Goal: Information Seeking & Learning: Find specific fact

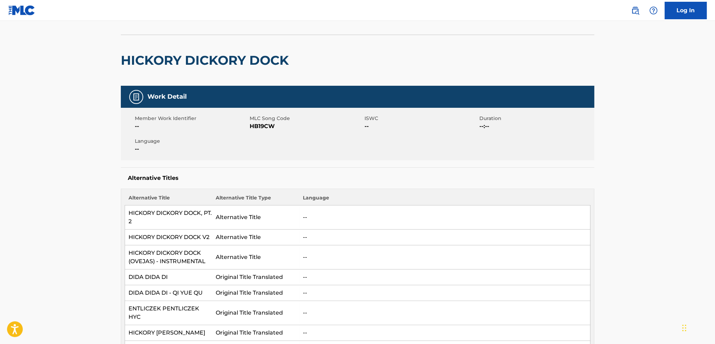
scroll to position [32, 0]
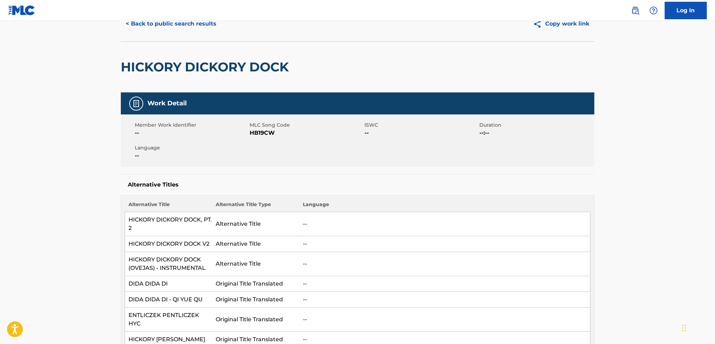
click at [161, 26] on button "< Back to public search results" at bounding box center [171, 24] width 101 height 18
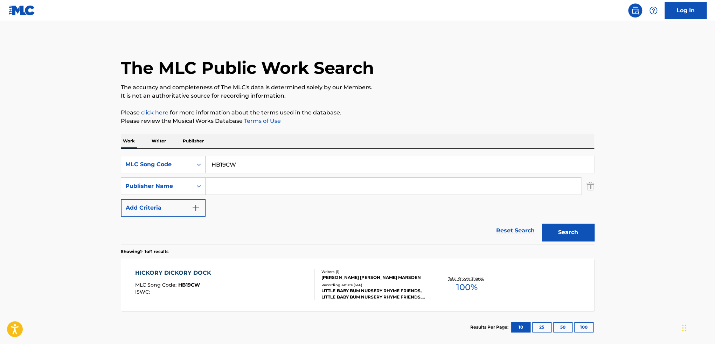
drag, startPoint x: 163, startPoint y: 154, endPoint x: 311, endPoint y: 180, distance: 150.3
click at [160, 154] on div "SearchWithCriteria02e008da-4185-402f-b8ed-c9621c8ebf83 MLC Song Code HB19CW Sea…" at bounding box center [358, 197] width 474 height 96
paste input "TB07JF"
type input "TB07JF"
click at [564, 231] on button "Search" at bounding box center [568, 233] width 53 height 18
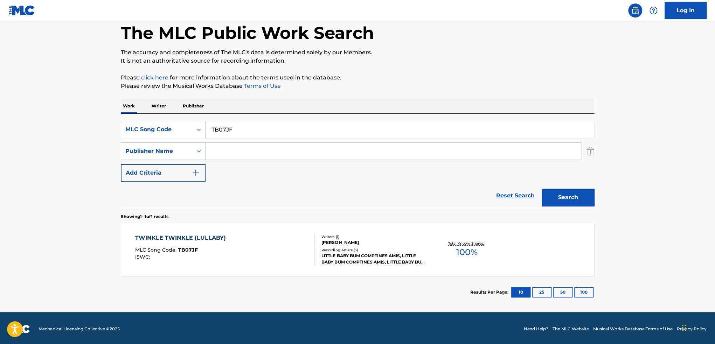
scroll to position [36, 0]
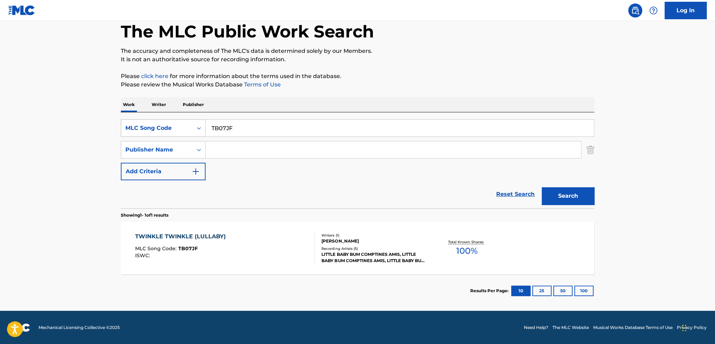
drag, startPoint x: 270, startPoint y: 127, endPoint x: 194, endPoint y: 122, distance: 75.8
click at [195, 122] on div "SearchWithCriteria02e008da-4185-402f-b8ed-c9621c8ebf83 MLC Song Code TB07JF" at bounding box center [358, 128] width 474 height 18
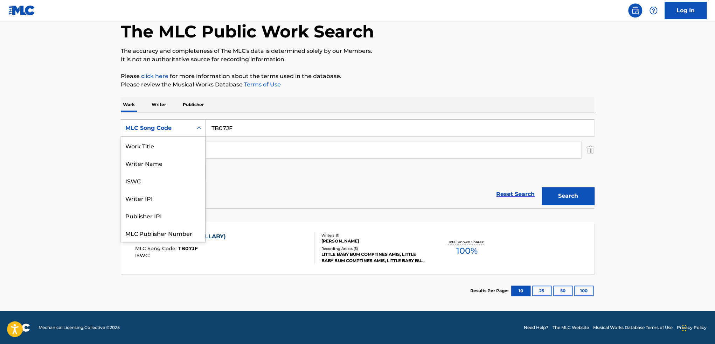
click at [172, 122] on div "MLC Song Code" at bounding box center [156, 128] width 71 height 13
click at [158, 145] on div "Writer Name" at bounding box center [163, 146] width 84 height 18
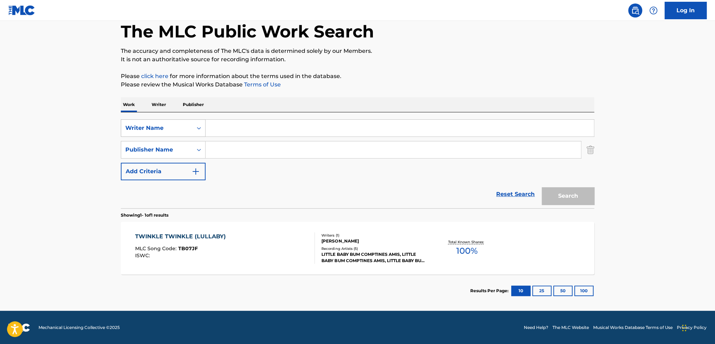
click at [160, 123] on div "Writer Name" at bounding box center [156, 128] width 71 height 13
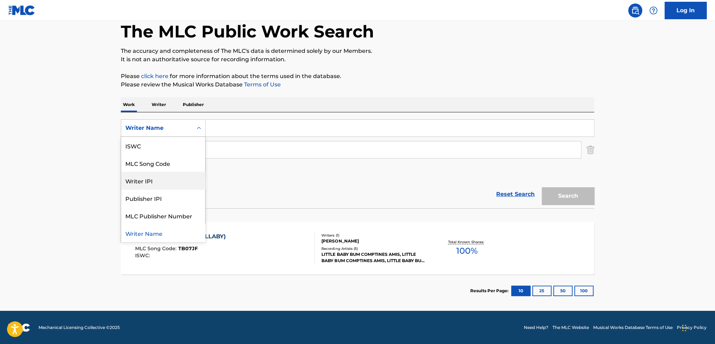
scroll to position [0, 0]
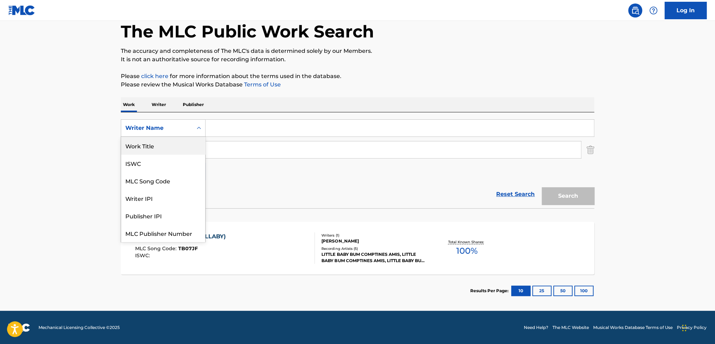
click at [148, 143] on div "Work Title" at bounding box center [163, 146] width 84 height 18
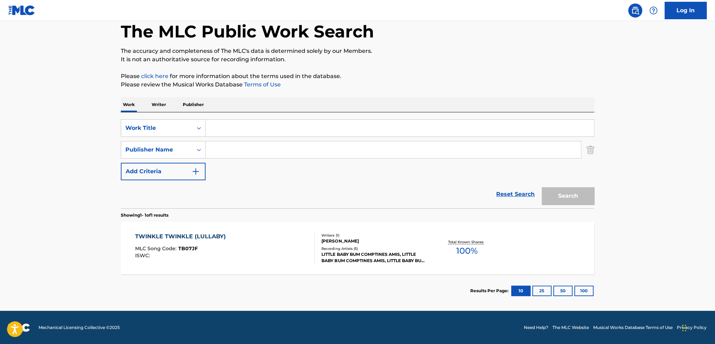
click at [230, 133] on input "Search Form" at bounding box center [400, 128] width 389 height 17
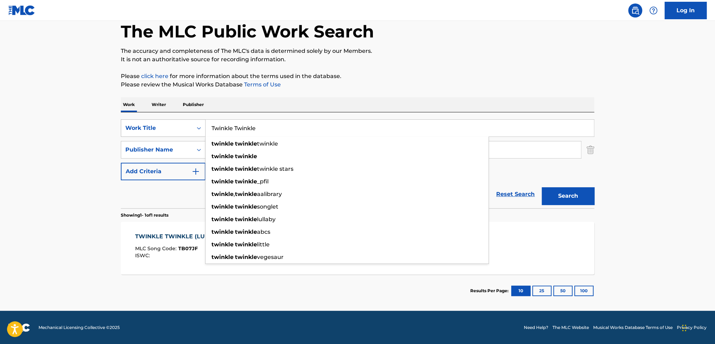
drag, startPoint x: 228, startPoint y: 128, endPoint x: 177, endPoint y: 126, distance: 51.9
click at [177, 126] on div "SearchWithCriteria16dd8fa5-5f5f-4775-a93b-b2c386da8d14 Work Title Twinkle Twink…" at bounding box center [358, 128] width 474 height 18
paste input "Little Star"
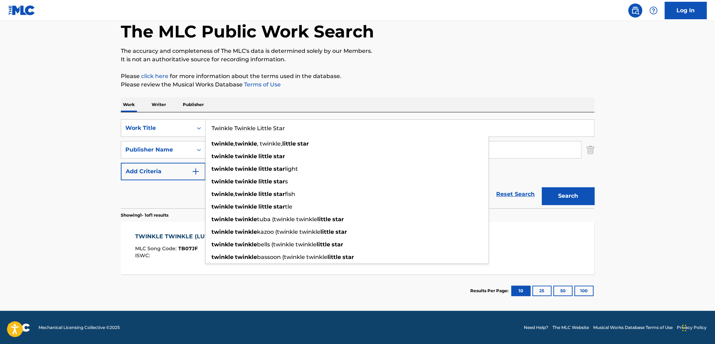
type input "Twinkle Twinkle Little Star"
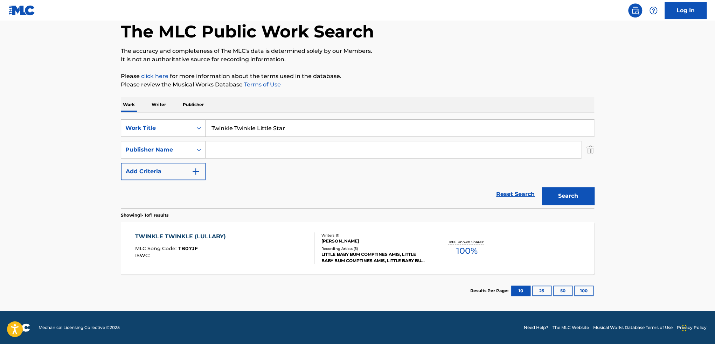
click at [384, 93] on div "The MLC Public Work Search The accuracy and completeness of The MLC's data is d…" at bounding box center [357, 154] width 490 height 305
click at [166, 151] on div "Publisher Name" at bounding box center [156, 150] width 63 height 8
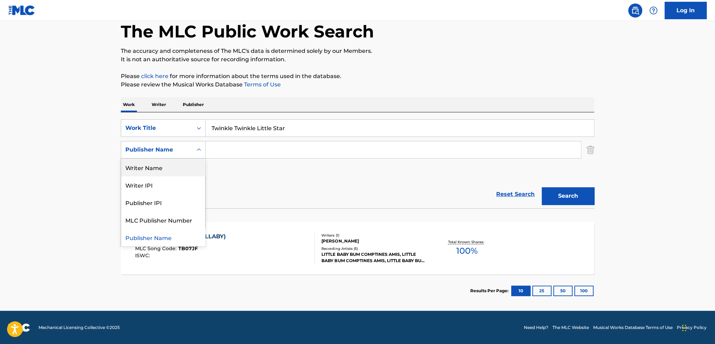
click at [158, 170] on div "Writer Name" at bounding box center [163, 168] width 84 height 18
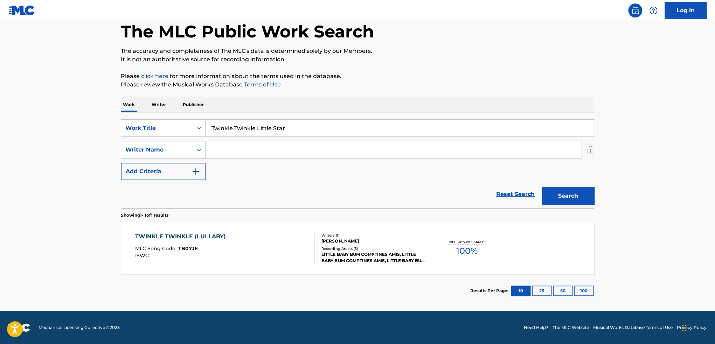
click at [238, 148] on input "Search Form" at bounding box center [394, 150] width 376 height 17
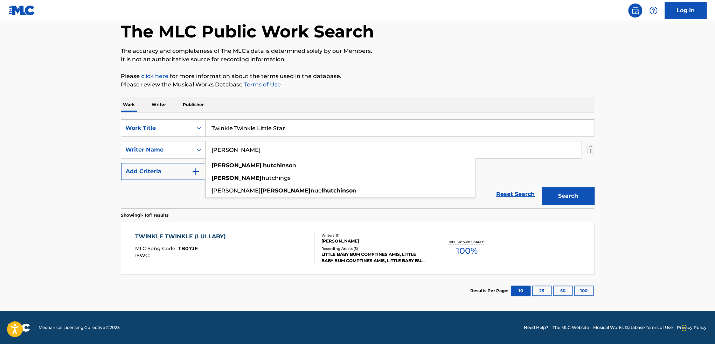
type input "[PERSON_NAME]"
click at [542, 187] on button "Search" at bounding box center [568, 196] width 53 height 18
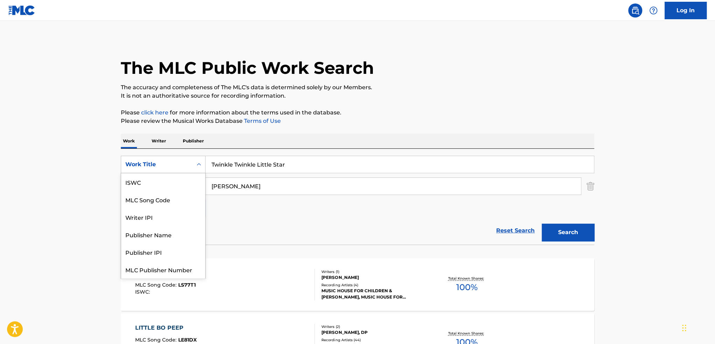
click at [143, 168] on div "Work Title" at bounding box center [156, 164] width 63 height 8
click at [153, 183] on div "MLC Song Code" at bounding box center [163, 182] width 84 height 18
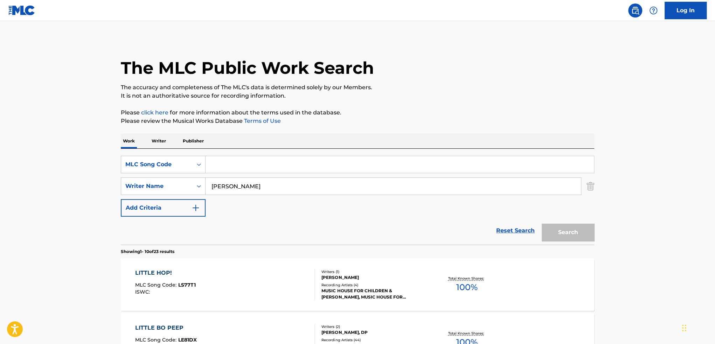
click at [235, 169] on input "Search Form" at bounding box center [400, 164] width 389 height 17
paste input "TE8LQM"
type input "TE8LQM"
drag, startPoint x: 277, startPoint y: 193, endPoint x: 200, endPoint y: 187, distance: 76.6
click at [200, 187] on div "SearchWithCriteriae6ee8c63-2607-401f-b1d6-001dc2ee5b8c Writer Name [PERSON_NAME]" at bounding box center [358, 187] width 474 height 18
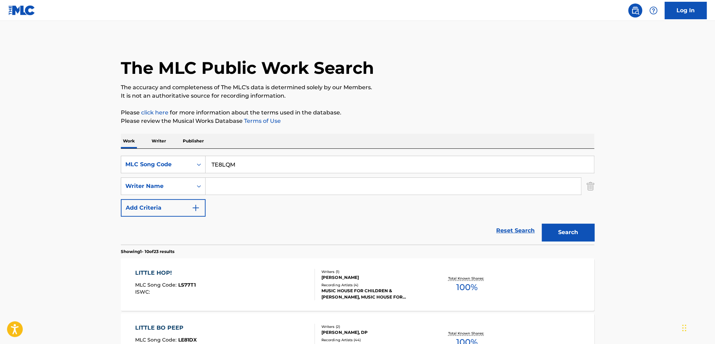
click at [565, 229] on button "Search" at bounding box center [568, 233] width 53 height 18
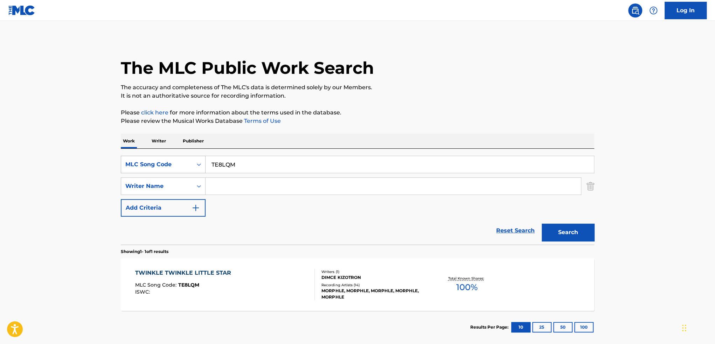
drag, startPoint x: 258, startPoint y: 166, endPoint x: 192, endPoint y: 164, distance: 65.5
click at [200, 163] on div "SearchWithCriteriae3e750b0-6269-4f41-b605-1b6247f2ceee MLC Song Code TE8LQM" at bounding box center [358, 165] width 474 height 18
paste input "AC10NG"
click at [557, 232] on button "Search" at bounding box center [568, 233] width 53 height 18
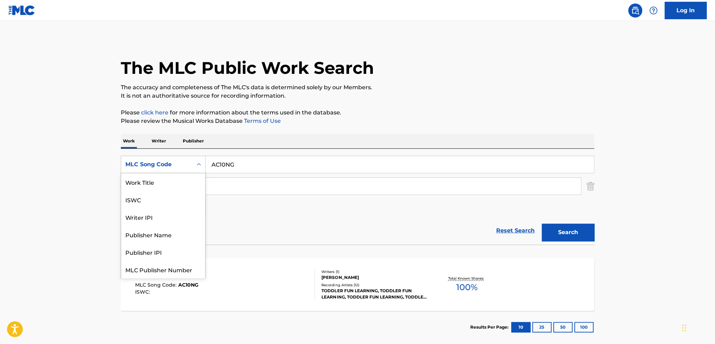
click at [162, 164] on div "MLC Song Code" at bounding box center [156, 164] width 63 height 8
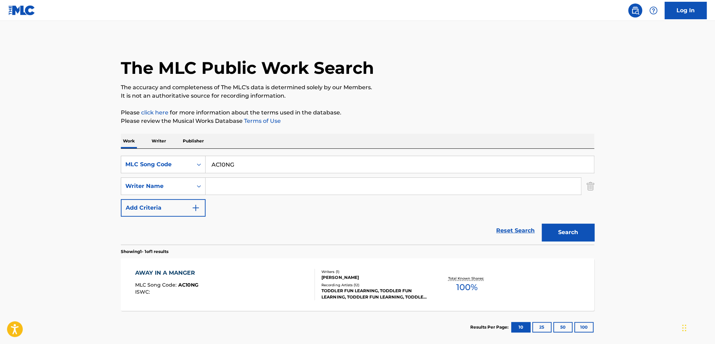
drag, startPoint x: 249, startPoint y: 160, endPoint x: 173, endPoint y: 155, distance: 75.5
click at [173, 155] on div "SearchWithCriteriae3e750b0-6269-4f41-b605-1b6247f2ceee option MLC Song Code, se…" at bounding box center [358, 197] width 474 height 96
paste input "VB38WH"
type input "VB38WH"
click at [542, 224] on button "Search" at bounding box center [568, 233] width 53 height 18
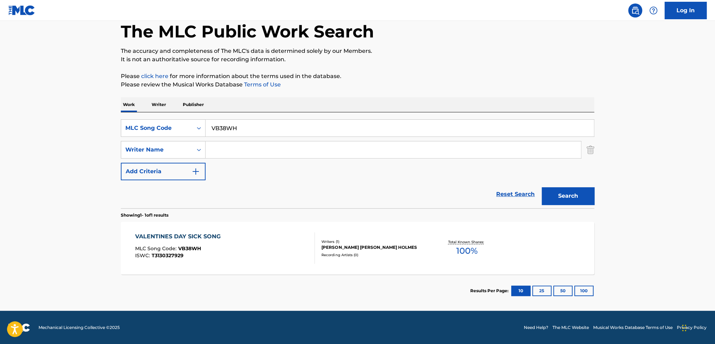
scroll to position [36, 0]
click at [266, 249] on div "VALENTINES DAY SICK SONG MLC Song Code : VB38WH ISWC : T3130327929" at bounding box center [225, 249] width 180 height 32
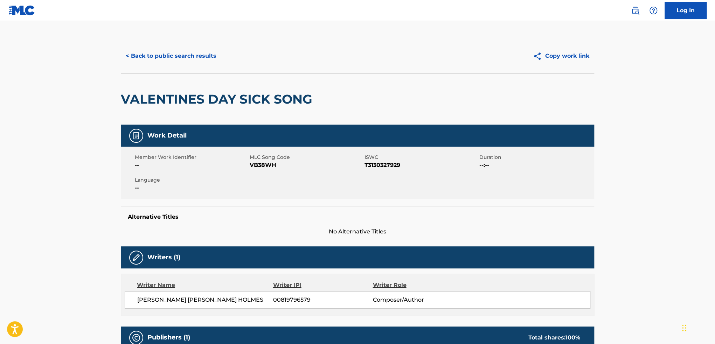
click at [182, 51] on button "< Back to public search results" at bounding box center [171, 56] width 101 height 18
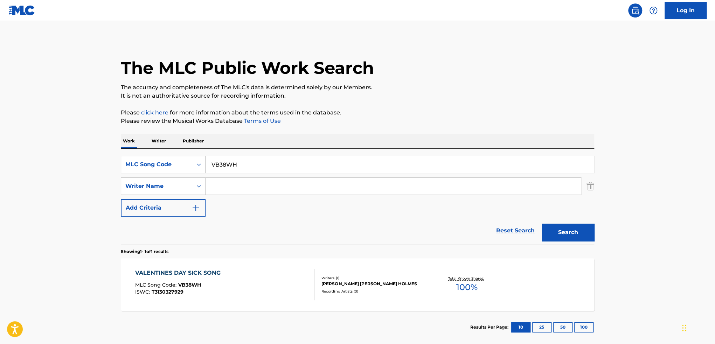
drag, startPoint x: 263, startPoint y: 166, endPoint x: 175, endPoint y: 157, distance: 89.1
click at [175, 157] on div "SearchWithCriteriae3e750b0-6269-4f41-b605-1b6247f2ceee MLC Song Code VB38WH" at bounding box center [358, 165] width 474 height 18
paste input "CC7W4"
type input "CC7W4H"
click at [542, 224] on button "Search" at bounding box center [568, 233] width 53 height 18
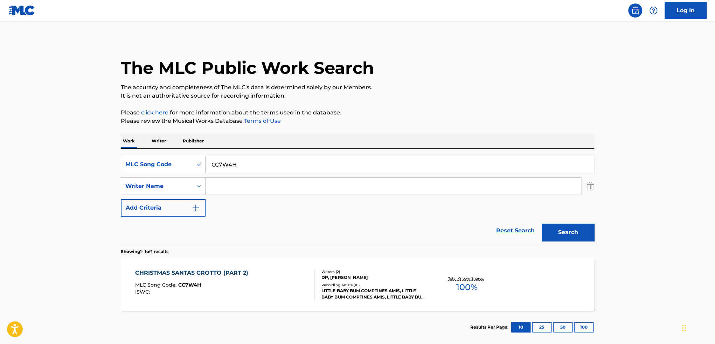
click at [161, 167] on div "MLC Song Code" at bounding box center [156, 164] width 63 height 8
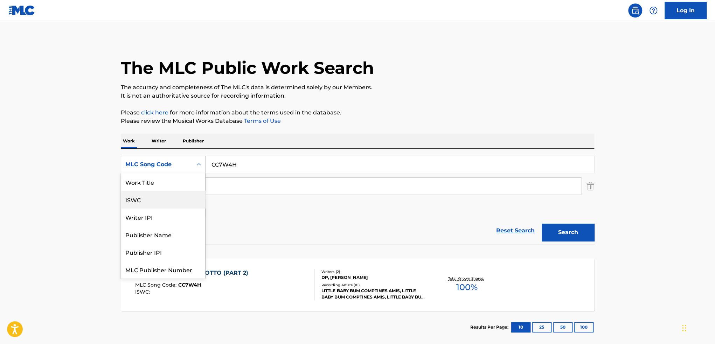
scroll to position [18, 0]
drag, startPoint x: 154, startPoint y: 182, endPoint x: 216, endPoint y: 173, distance: 62.6
click at [154, 182] on div "ISWC" at bounding box center [163, 182] width 84 height 18
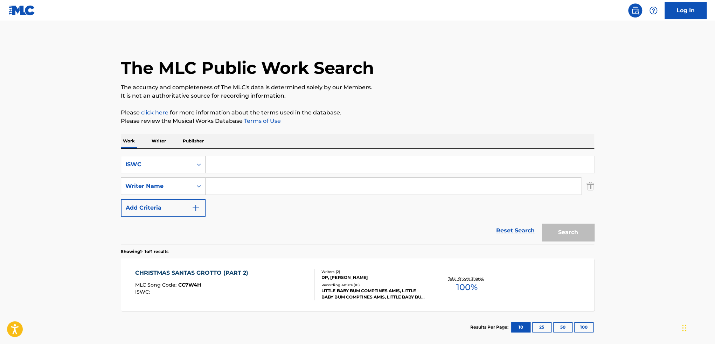
click at [232, 168] on input "Search Form" at bounding box center [400, 164] width 389 height 17
paste input "T3066496280"
click at [542, 224] on button "Search" at bounding box center [568, 233] width 53 height 18
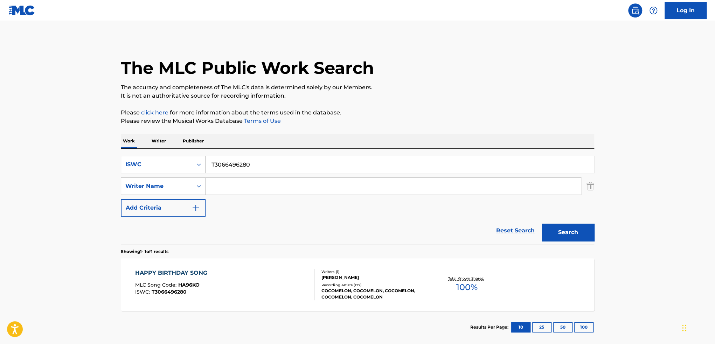
drag, startPoint x: 261, startPoint y: 164, endPoint x: 171, endPoint y: 160, distance: 90.1
click at [173, 160] on div "SearchWithCriteriad7c75d72-da7d-4566-855e-a7fc443842be ISWC T3066496280" at bounding box center [358, 165] width 474 height 18
paste input "D88PH"
type input "TD88PH"
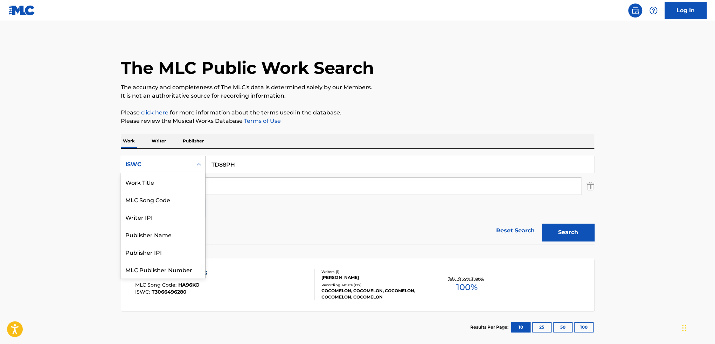
click at [177, 166] on div "ISWC" at bounding box center [156, 164] width 63 height 8
click at [160, 184] on div "MLC Song Code" at bounding box center [163, 182] width 84 height 18
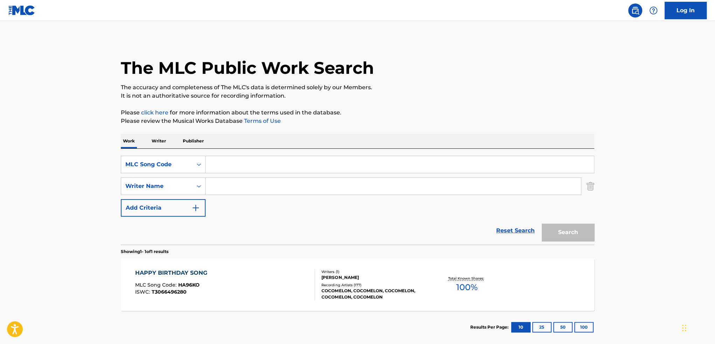
click at [249, 168] on input "Search Form" at bounding box center [400, 164] width 389 height 17
paste input "TD88PH"
type input "TD88PH"
click at [587, 232] on button "Search" at bounding box center [568, 233] width 53 height 18
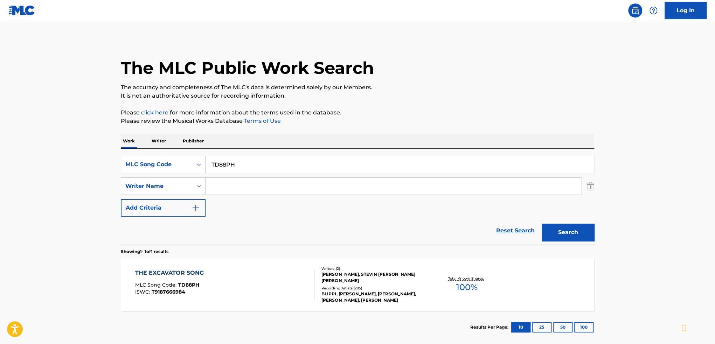
click at [193, 279] on div "THE EXCAVATOR SONG MLC Song Code : TD88PH ISWC : T9187666984" at bounding box center [171, 285] width 72 height 32
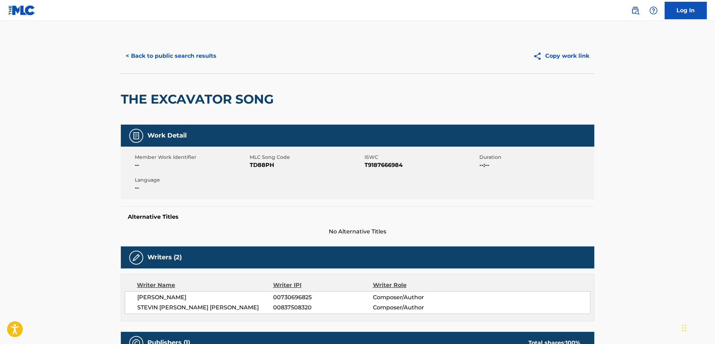
click at [160, 52] on button "< Back to public search results" at bounding box center [171, 56] width 101 height 18
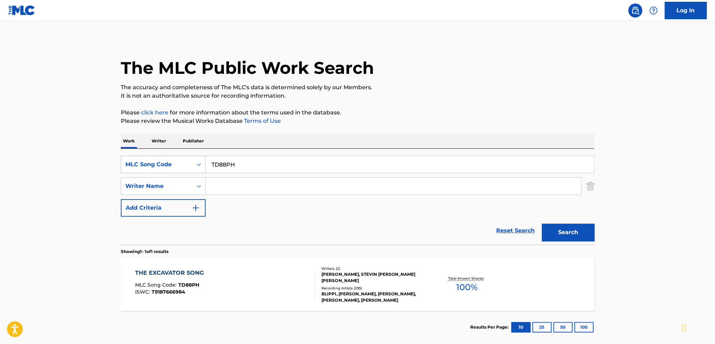
click at [183, 166] on div "MLC Song Code" at bounding box center [156, 164] width 63 height 8
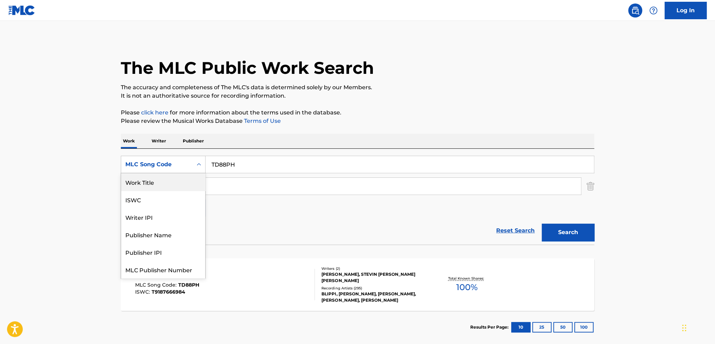
click at [153, 184] on div "Work Title" at bounding box center [163, 182] width 84 height 18
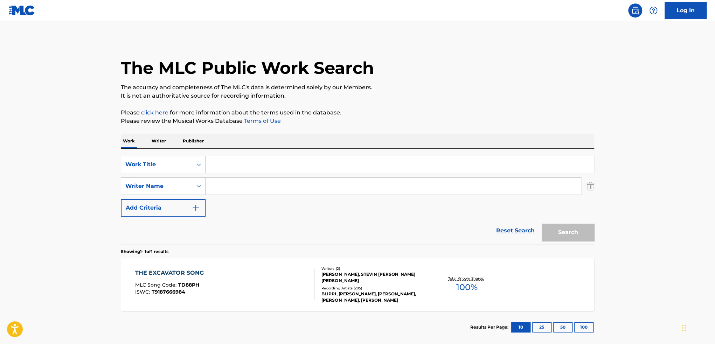
click at [253, 167] on input "Search Form" at bounding box center [400, 164] width 389 height 17
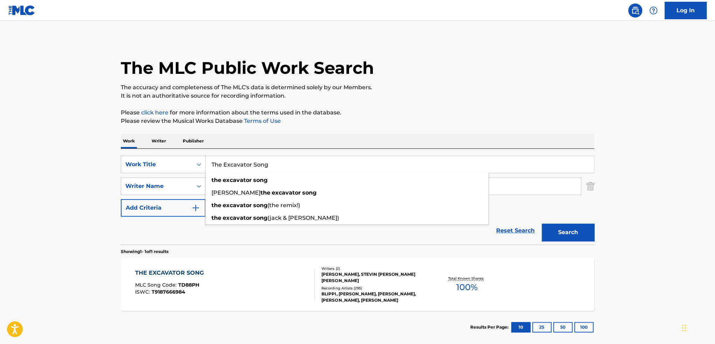
type input "The Excavator Song"
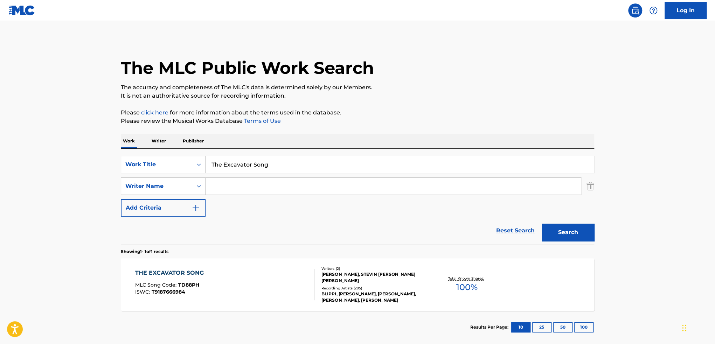
drag, startPoint x: 412, startPoint y: 117, endPoint x: 415, endPoint y: 119, distance: 3.8
click at [412, 117] on p "Please review the Musical Works Database Terms of Use" at bounding box center [358, 121] width 474 height 8
click at [565, 229] on button "Search" at bounding box center [568, 233] width 53 height 18
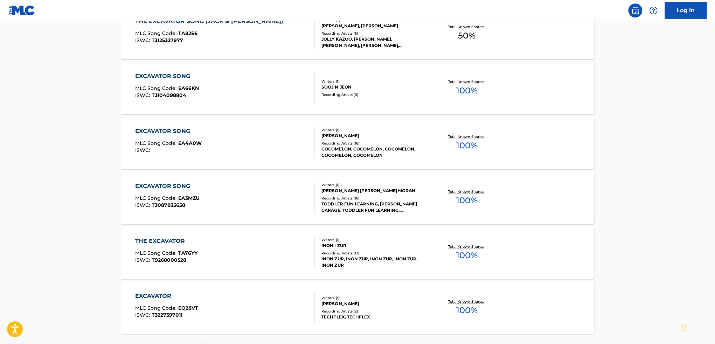
scroll to position [535, 0]
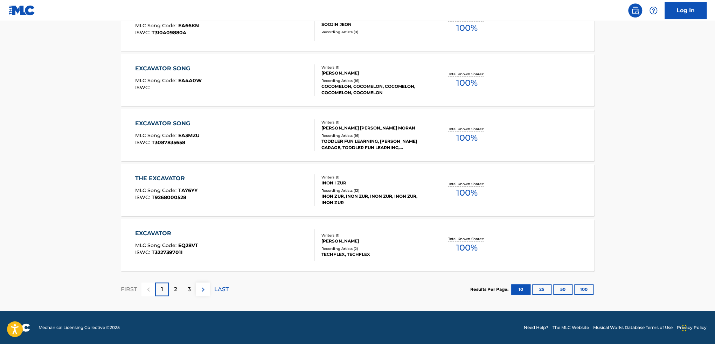
click at [206, 289] on img at bounding box center [203, 290] width 8 height 8
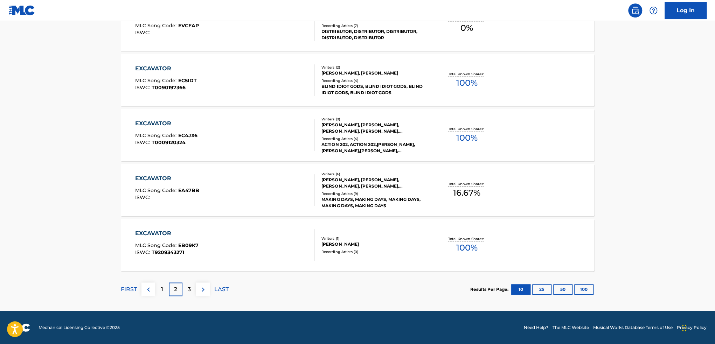
click at [204, 288] on img at bounding box center [203, 290] width 8 height 8
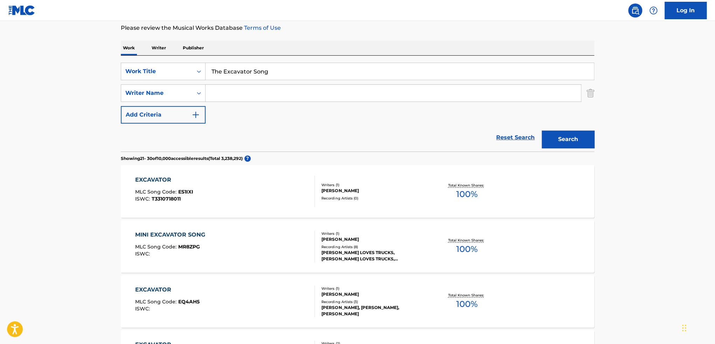
scroll to position [0, 0]
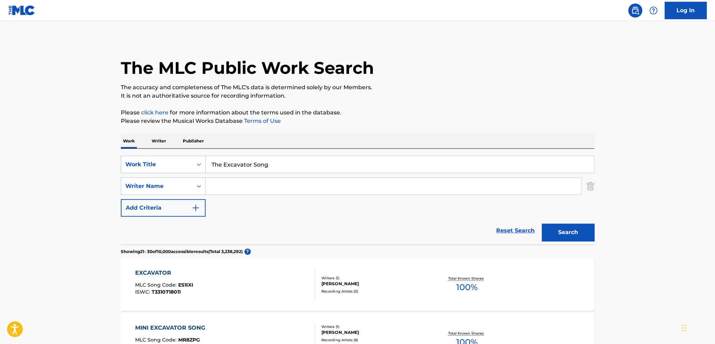
click at [159, 162] on div "Work Title" at bounding box center [156, 164] width 63 height 8
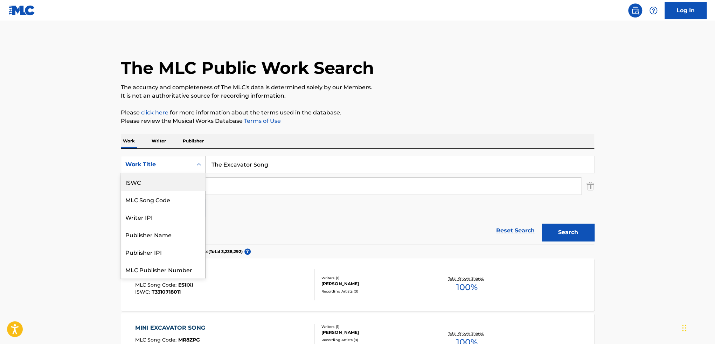
click at [143, 185] on div "ISWC" at bounding box center [163, 182] width 84 height 18
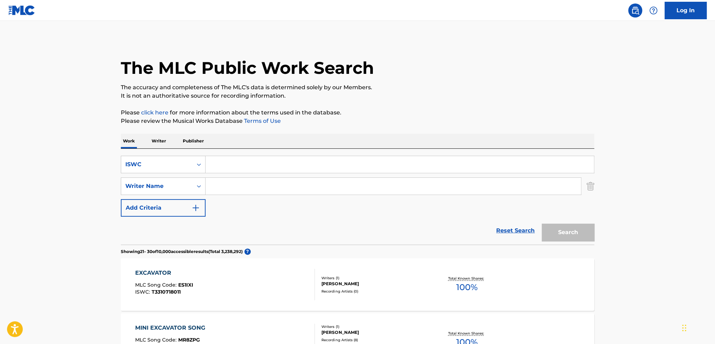
click at [261, 168] on input "Search Form" at bounding box center [400, 164] width 389 height 17
paste input "T-918.766.698-4"
click at [217, 164] on input "T-918.766.698-4" at bounding box center [400, 164] width 389 height 17
type input "T9187666984"
click at [542, 224] on button "Search" at bounding box center [568, 233] width 53 height 18
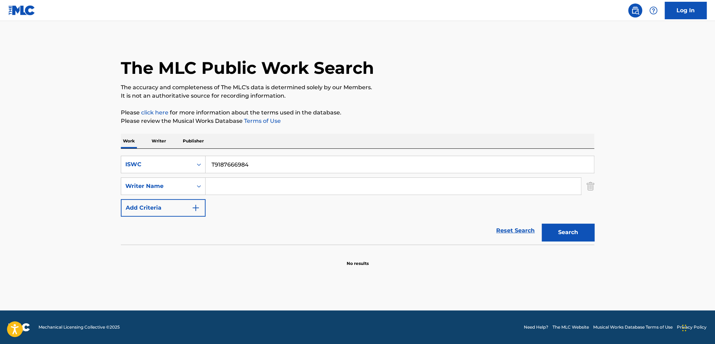
click at [269, 165] on input "T9187666984" at bounding box center [400, 164] width 389 height 17
click at [248, 167] on input "T9187666984" at bounding box center [400, 164] width 389 height 17
click at [576, 228] on button "Search" at bounding box center [568, 233] width 53 height 18
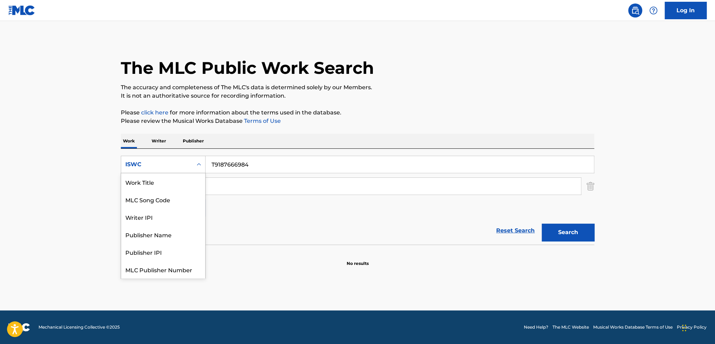
click at [160, 165] on div "ISWC" at bounding box center [156, 164] width 63 height 8
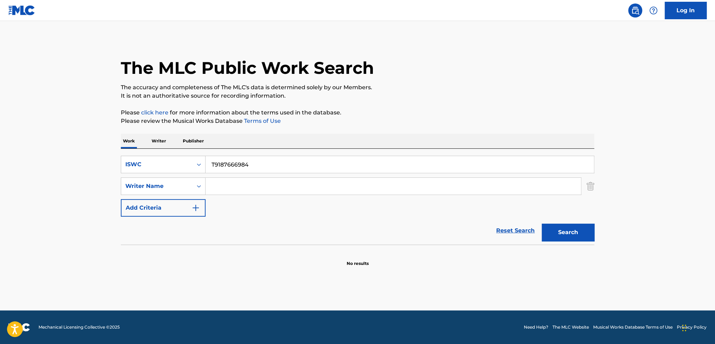
click at [224, 173] on div "SearchWithCriteriae5641cc2-4c4f-4993-8dec-4742d113d9a0 ISWC T9187666984 SearchW…" at bounding box center [358, 186] width 474 height 61
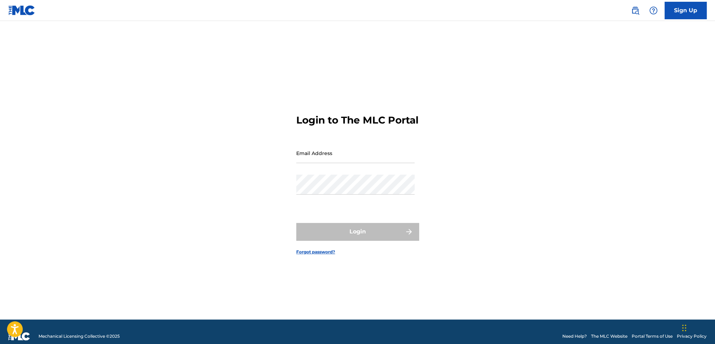
click at [633, 0] on nav "Sign Up" at bounding box center [357, 10] width 715 height 21
click at [635, 8] on img at bounding box center [635, 10] width 8 height 8
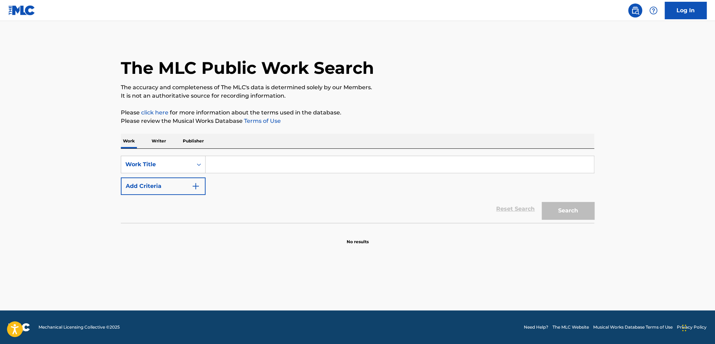
click at [243, 172] on input "Search Form" at bounding box center [400, 164] width 389 height 17
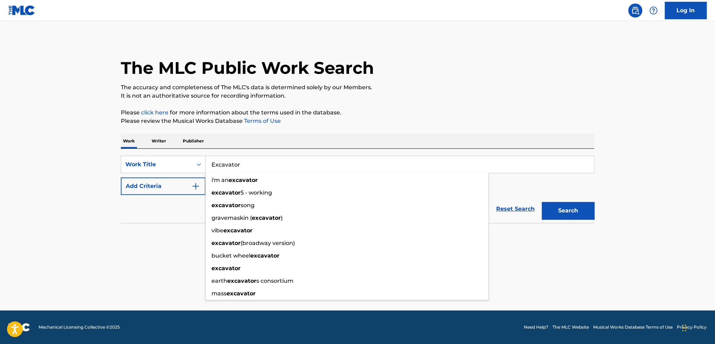
type input "Excavator"
click at [150, 185] on button "Add Criteria" at bounding box center [163, 187] width 85 height 18
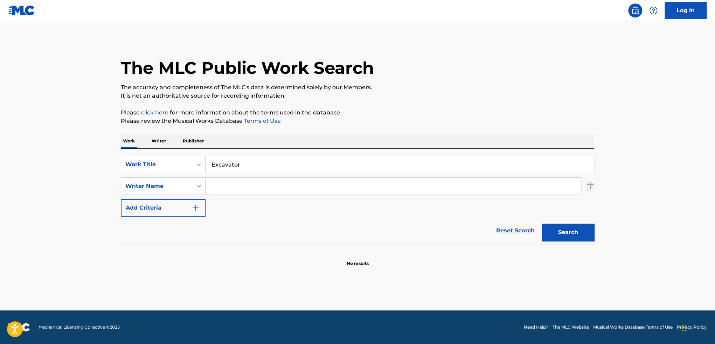
click at [242, 187] on input "Search Form" at bounding box center [394, 186] width 376 height 17
type input "[PERSON_NAME]"
click at [542, 224] on button "Search" at bounding box center [568, 233] width 53 height 18
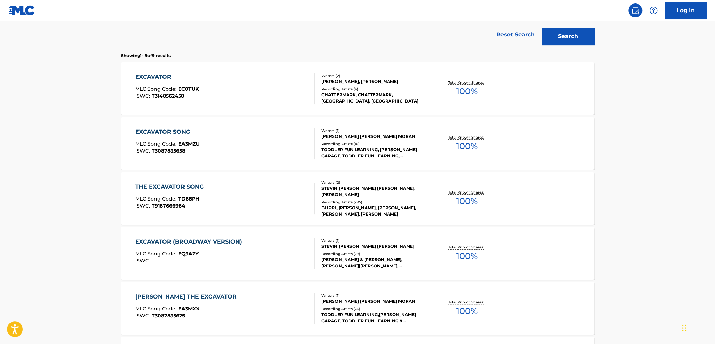
scroll to position [56, 0]
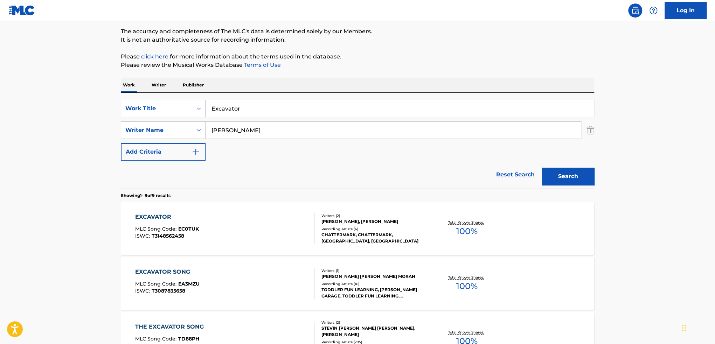
click at [144, 107] on div "Work Title" at bounding box center [156, 108] width 63 height 8
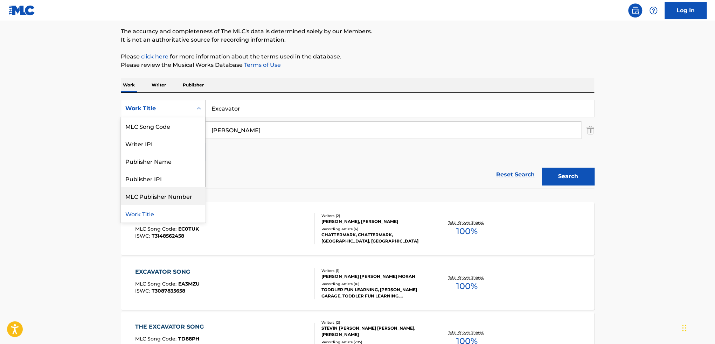
scroll to position [0, 0]
drag, startPoint x: 144, startPoint y: 126, endPoint x: 230, endPoint y: 121, distance: 85.6
click at [144, 125] on div "ISWC" at bounding box center [163, 126] width 84 height 18
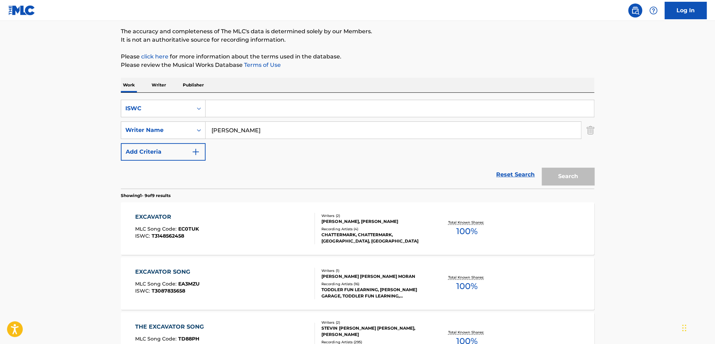
click at [229, 111] on input "Search Form" at bounding box center [400, 108] width 389 height 17
paste input "T-326.566.206-0"
type input "T-326.566.206-0"
click at [235, 131] on input "[PERSON_NAME]" at bounding box center [394, 130] width 376 height 17
type input "J"
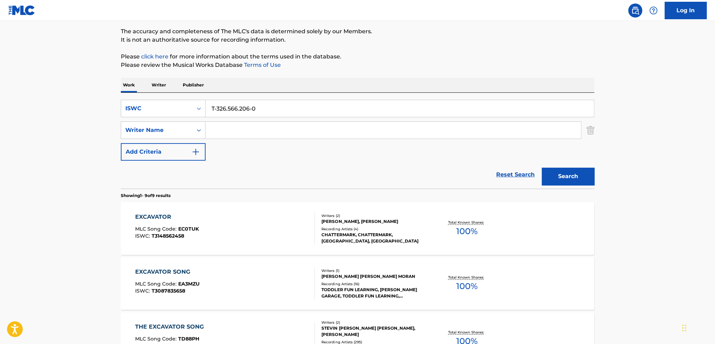
click at [216, 109] on input "T-326.566.206-0" at bounding box center [400, 108] width 389 height 17
click at [225, 106] on input "T326.566.206-0" at bounding box center [400, 108] width 389 height 17
click at [236, 107] on input "T326566.206-0" at bounding box center [400, 108] width 389 height 17
click at [248, 107] on input "T326566206-0" at bounding box center [400, 108] width 389 height 17
type input "T3265662060"
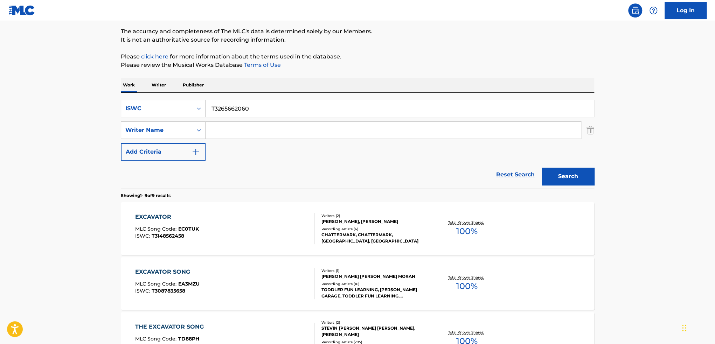
drag, startPoint x: 571, startPoint y: 172, endPoint x: 452, endPoint y: 157, distance: 120.1
click at [571, 172] on button "Search" at bounding box center [568, 177] width 53 height 18
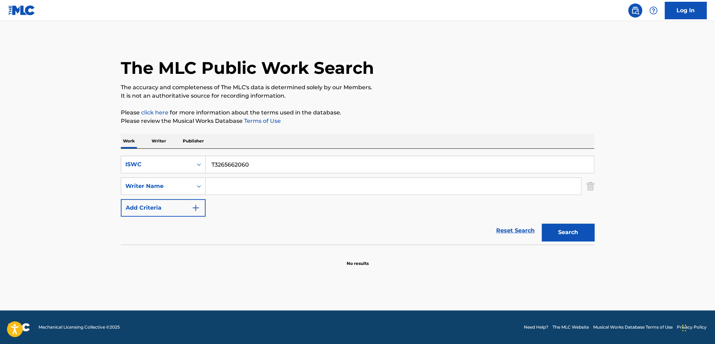
drag, startPoint x: 270, startPoint y: 164, endPoint x: 159, endPoint y: 154, distance: 111.5
click at [226, 160] on input "T3265662060" at bounding box center [400, 164] width 389 height 17
click at [133, 146] on p "Work" at bounding box center [129, 141] width 16 height 15
click at [153, 167] on div "ISWC" at bounding box center [156, 164] width 63 height 8
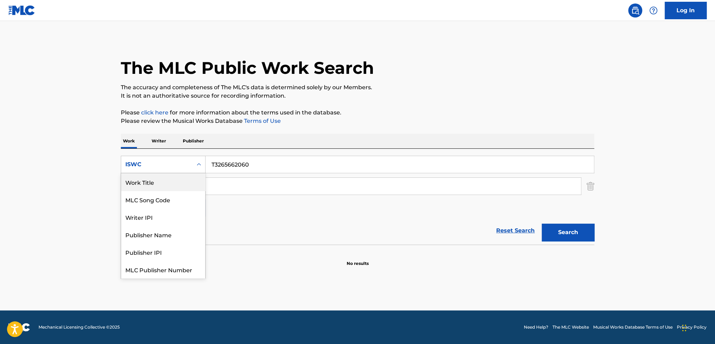
drag, startPoint x: 152, startPoint y: 185, endPoint x: 206, endPoint y: 173, distance: 54.8
click at [153, 184] on div "Work Title" at bounding box center [163, 182] width 84 height 18
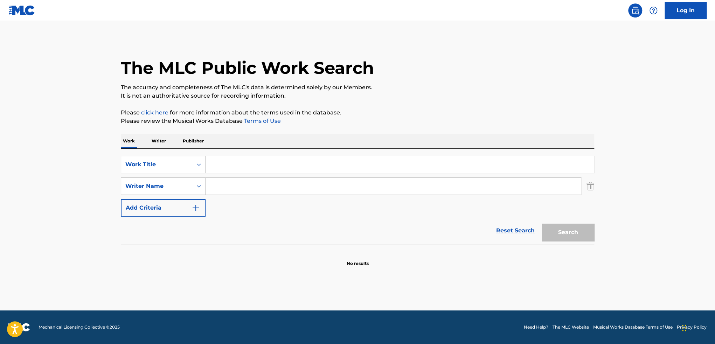
click at [248, 164] on input "Search Form" at bounding box center [400, 164] width 389 height 17
click at [249, 164] on input "The Excavator (Techno Remix)" at bounding box center [400, 164] width 389 height 17
click at [251, 164] on input "The Excavator (Techno Remix)" at bounding box center [400, 164] width 389 height 17
type input "The Excavator Song (Techno Remix)"
click at [572, 239] on button "Search" at bounding box center [568, 233] width 53 height 18
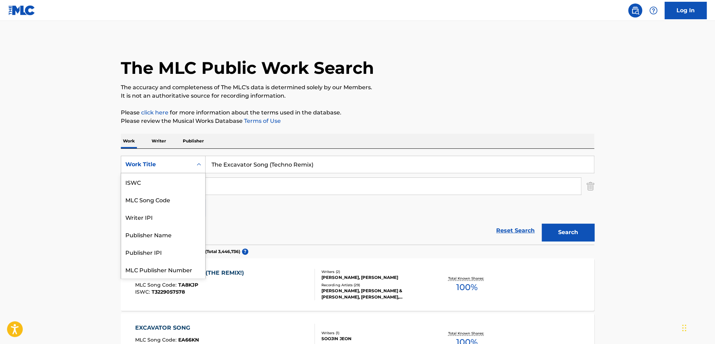
click at [156, 165] on div "Work Title" at bounding box center [156, 164] width 63 height 8
drag, startPoint x: 158, startPoint y: 181, endPoint x: 189, endPoint y: 176, distance: 31.3
click at [158, 181] on div "MLC Song Code" at bounding box center [163, 182] width 84 height 18
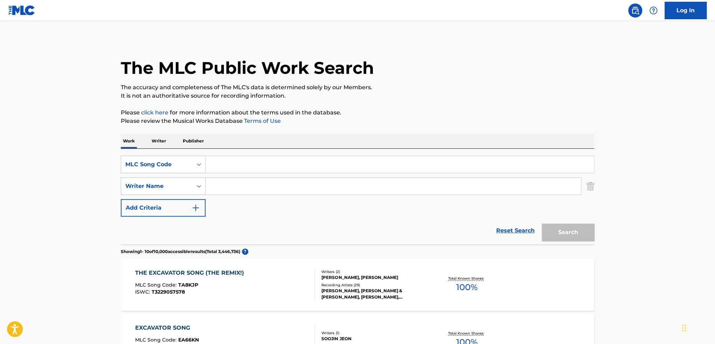
click at [260, 160] on input "Search Form" at bounding box center [400, 164] width 389 height 17
paste input "DC8SN5"
type input "DC8SN5"
click at [542, 224] on button "Search" at bounding box center [568, 233] width 53 height 18
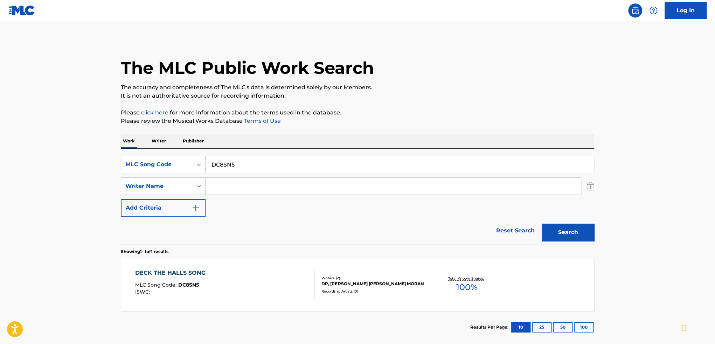
click at [254, 278] on div "DECK THE HALLS SONG MLC Song Code : DC8SN5 ISWC :" at bounding box center [225, 285] width 180 height 32
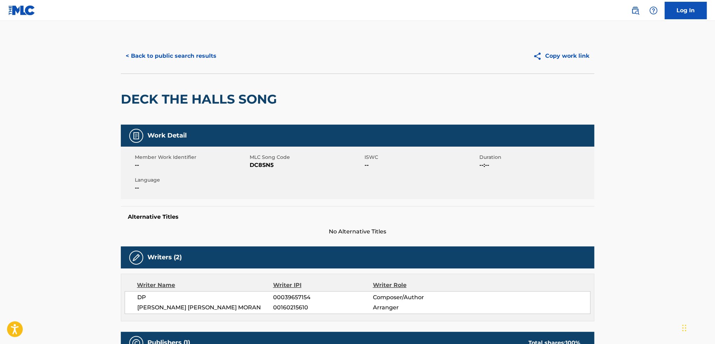
click at [160, 54] on button "< Back to public search results" at bounding box center [171, 56] width 101 height 18
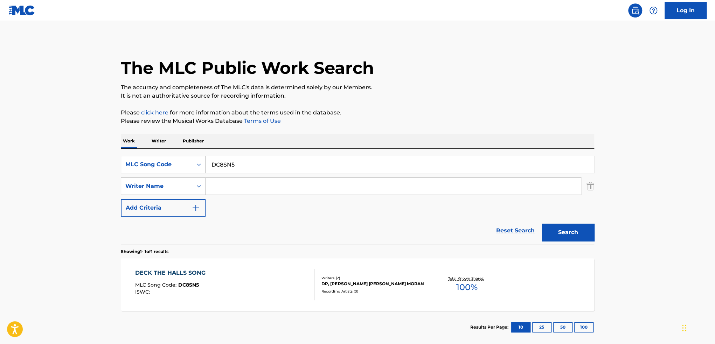
click at [166, 173] on div "SearchWithCriteria1333e07b-a597-46cd-ba58-e2be5fb6c4e6 MLC Song Code DC8SN5 Sea…" at bounding box center [358, 186] width 474 height 61
click at [163, 164] on div "MLC Song Code" at bounding box center [156, 164] width 63 height 8
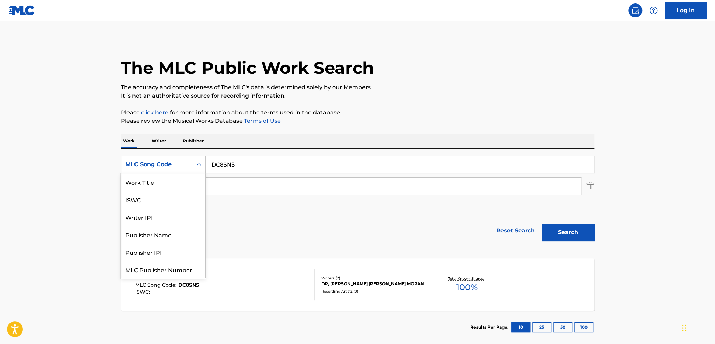
scroll to position [18, 0]
click at [151, 181] on div "ISWC" at bounding box center [163, 182] width 84 height 18
click at [152, 164] on div "ISWC" at bounding box center [156, 164] width 63 height 8
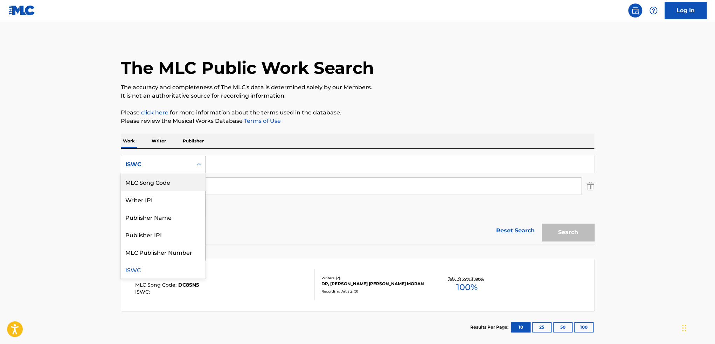
scroll to position [0, 0]
click at [153, 181] on div "Work Title" at bounding box center [163, 182] width 84 height 18
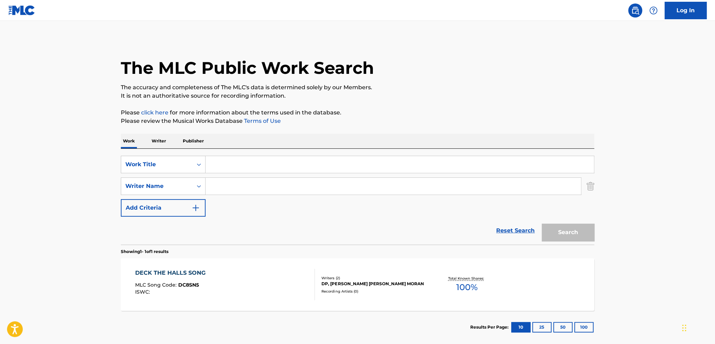
click at [230, 165] on input "Search Form" at bounding box center [400, 164] width 389 height 17
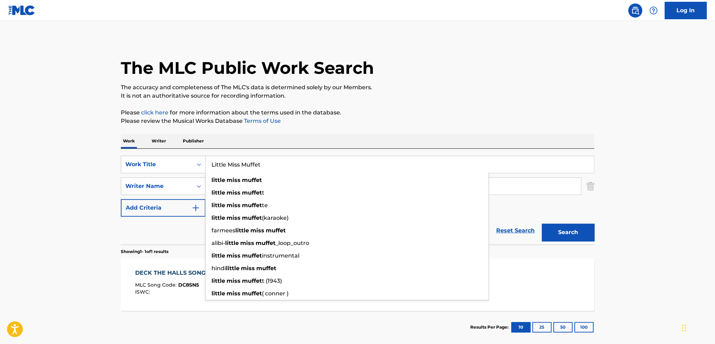
type input "Little Miss Muffet"
click at [101, 171] on main "The MLC Public Work Search The accuracy and completeness of The MLC's data is d…" at bounding box center [357, 184] width 715 height 327
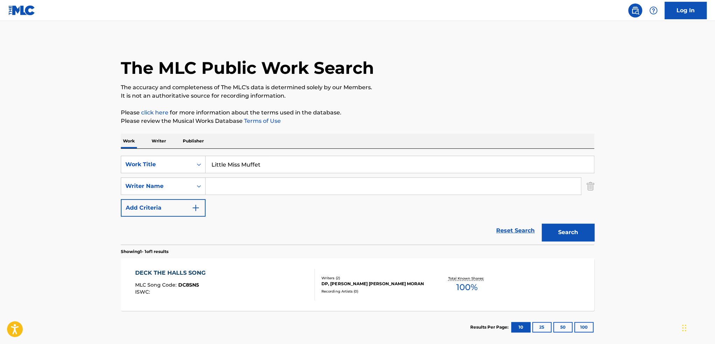
click at [228, 187] on input "Search Form" at bounding box center [394, 186] width 376 height 17
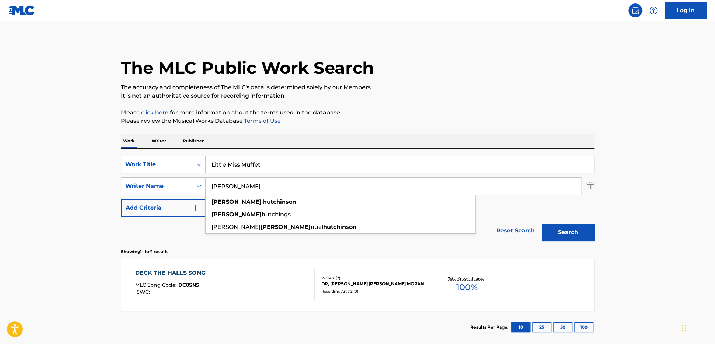
type input "[PERSON_NAME]"
click at [542, 224] on button "Search" at bounding box center [568, 233] width 53 height 18
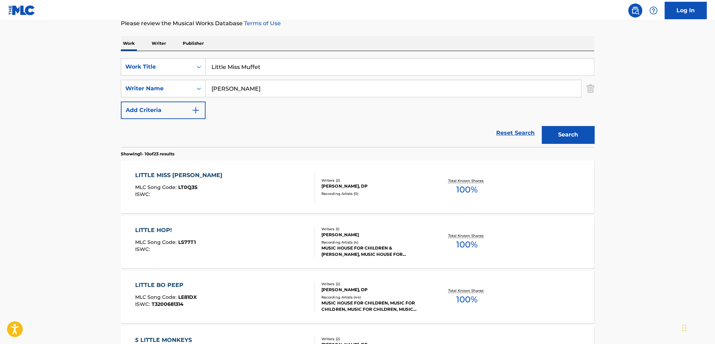
scroll to position [70, 0]
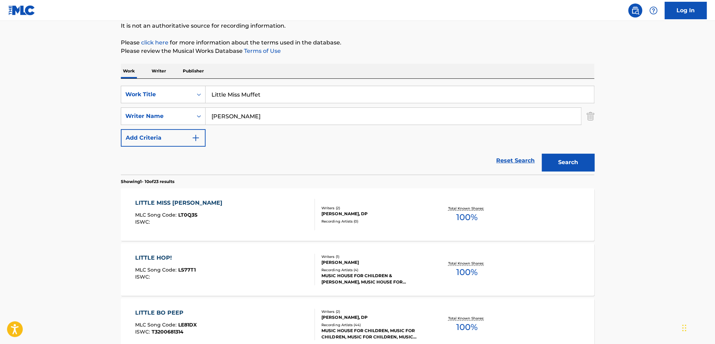
click at [210, 217] on div "LITTLE MISS MUFFET MLC Song Code : LT0Q3S ISWC :" at bounding box center [225, 215] width 180 height 32
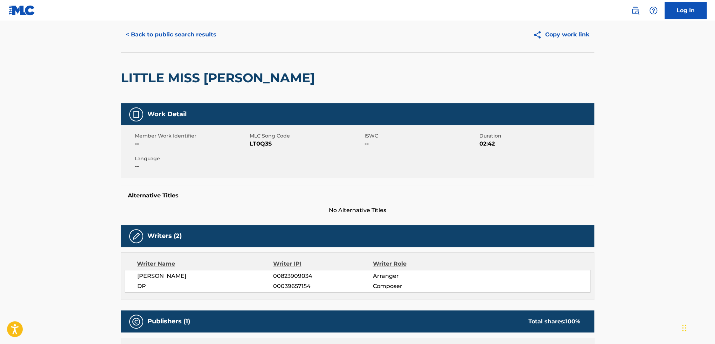
scroll to position [15, 0]
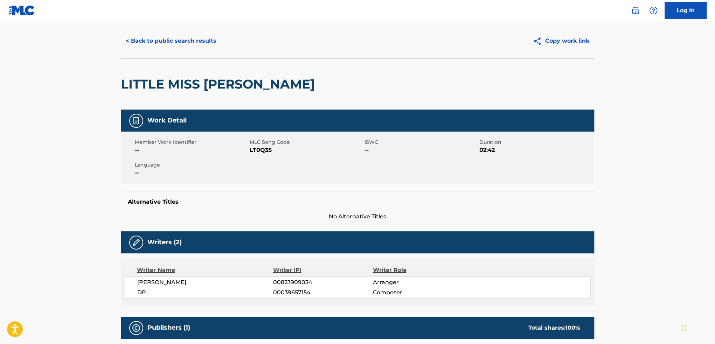
click at [266, 148] on span "LT0Q3S" at bounding box center [306, 150] width 113 height 8
copy span "LT0Q3S"
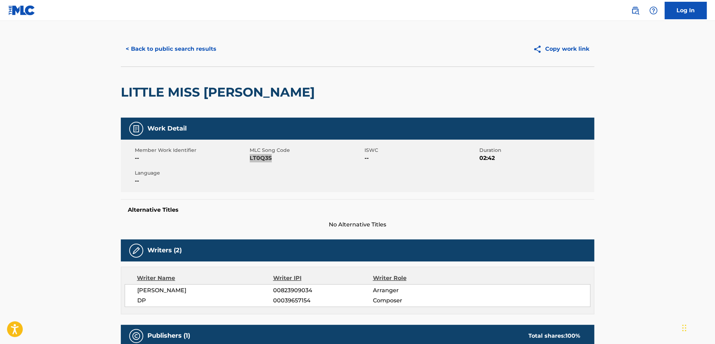
scroll to position [0, 0]
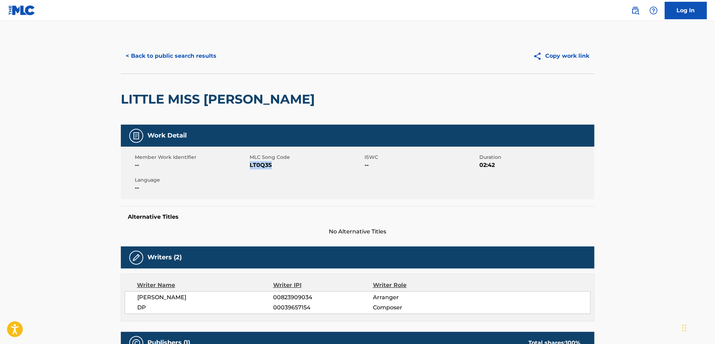
click at [153, 58] on button "< Back to public search results" at bounding box center [171, 56] width 101 height 18
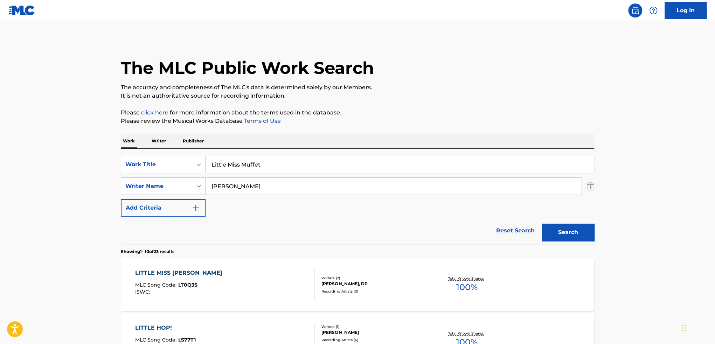
scroll to position [70, 0]
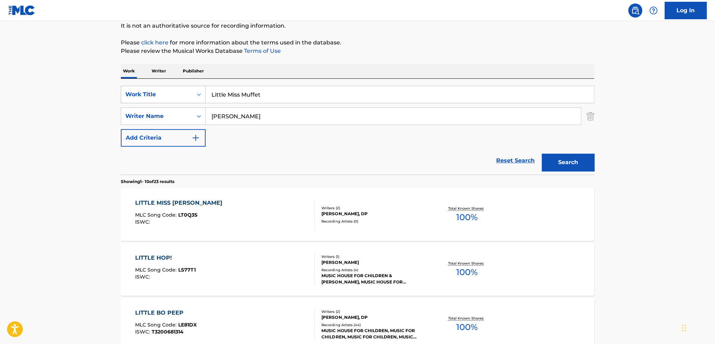
click at [154, 97] on div "Work Title" at bounding box center [156, 94] width 63 height 8
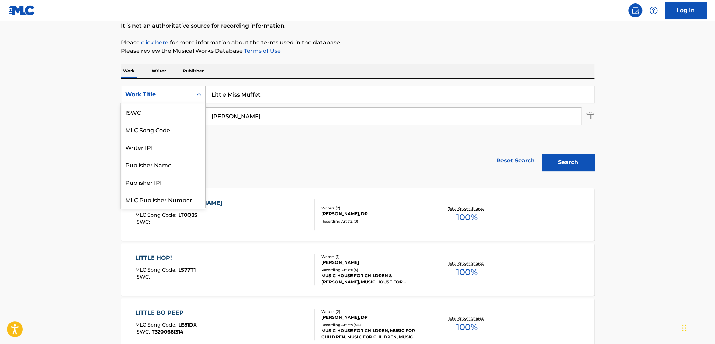
scroll to position [18, 0]
click at [152, 112] on div "MLC Song Code" at bounding box center [163, 112] width 84 height 18
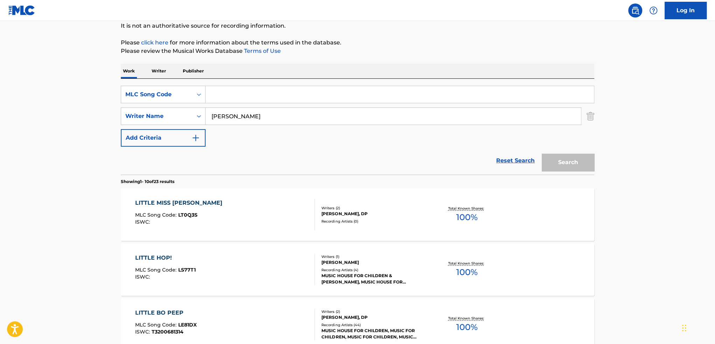
click at [251, 91] on input "Search Form" at bounding box center [400, 94] width 389 height 17
paste input "LE7F5S"
type input "LE7F5S"
drag, startPoint x: 280, startPoint y: 116, endPoint x: 204, endPoint y: 123, distance: 77.0
click at [179, 118] on div "SearchWithCriteriaee09c4bf-6cca-4209-a086-4411ea1f556a Writer Name [PERSON_NAME]" at bounding box center [358, 117] width 474 height 18
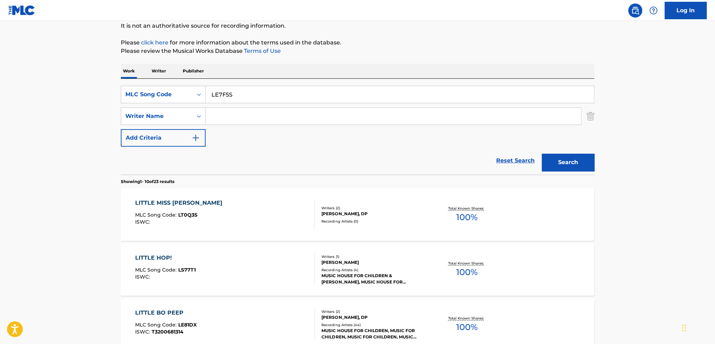
click at [542, 154] on button "Search" at bounding box center [568, 163] width 53 height 18
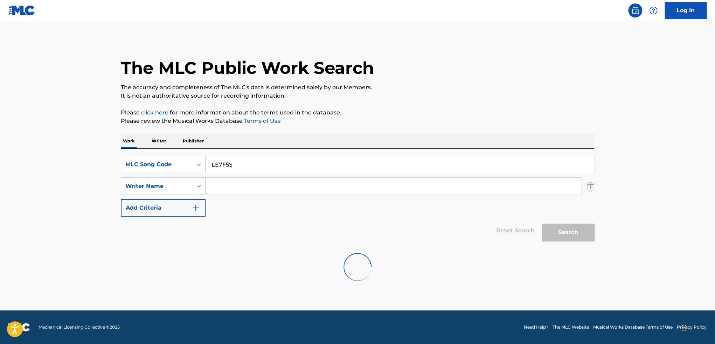
scroll to position [0, 0]
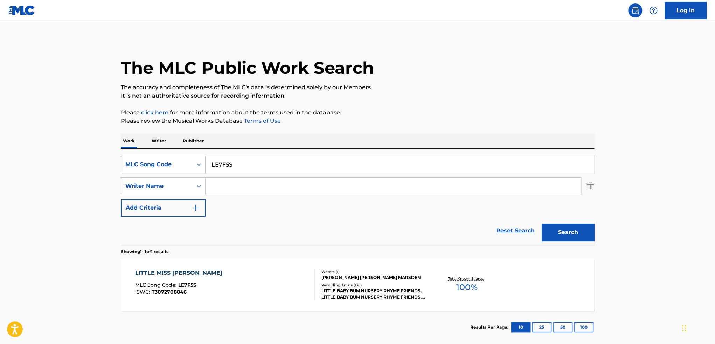
drag, startPoint x: 235, startPoint y: 164, endPoint x: 183, endPoint y: 156, distance: 53.1
click at [183, 156] on div "SearchWithCriteria5dbcea63-5565-4c66-8bc4-712b49c72d09 MLC Song Code LE7F5S" at bounding box center [358, 165] width 474 height 18
paste input "IC7RBM"
type input "IC7RBM"
click at [542, 224] on button "Search" at bounding box center [568, 233] width 53 height 18
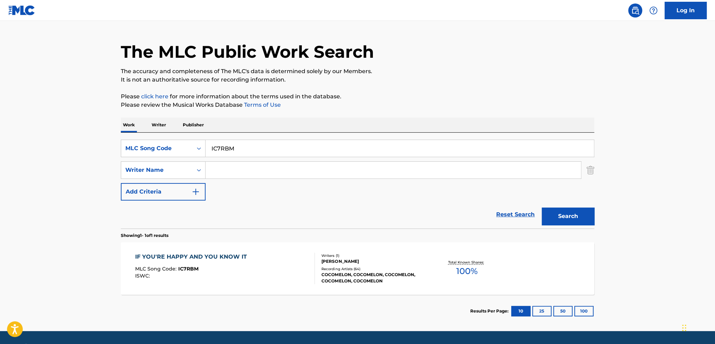
scroll to position [23, 0]
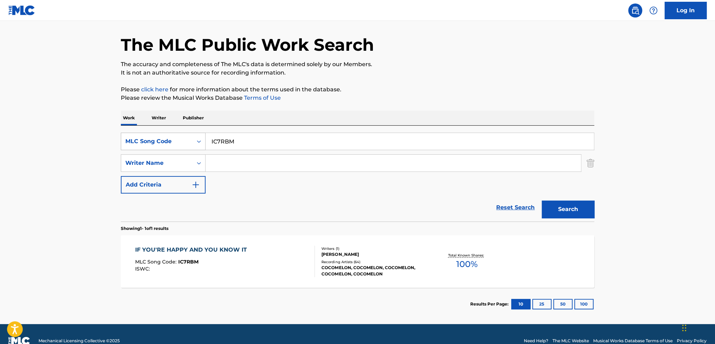
click at [163, 138] on div "MLC Song Code" at bounding box center [156, 141] width 63 height 8
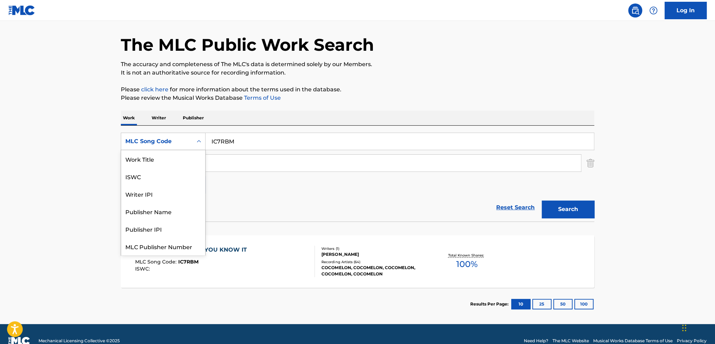
scroll to position [18, 0]
click at [153, 158] on div "ISWC" at bounding box center [163, 159] width 84 height 18
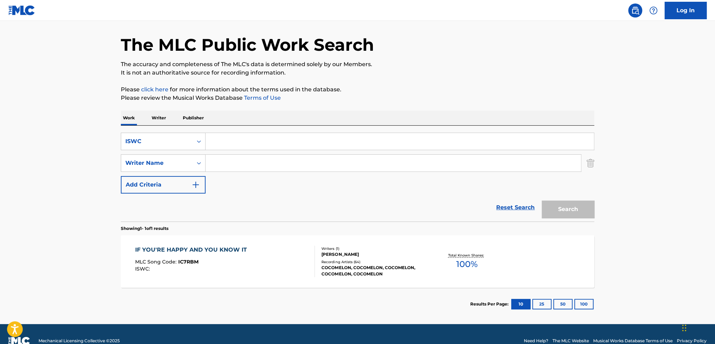
click at [234, 148] on input "Search Form" at bounding box center [400, 141] width 389 height 17
paste input "T-307.266.817-4"
click at [542, 201] on button "Search" at bounding box center [568, 210] width 53 height 18
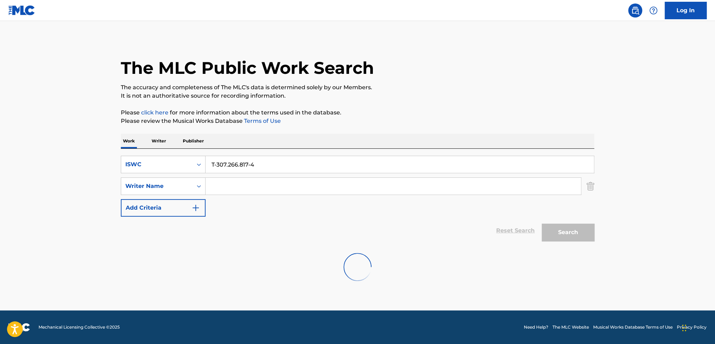
scroll to position [0, 0]
click at [217, 163] on input "T-307.266.817-4" at bounding box center [400, 164] width 389 height 17
type input "T3072668174"
click at [542, 224] on button "Search" at bounding box center [568, 233] width 53 height 18
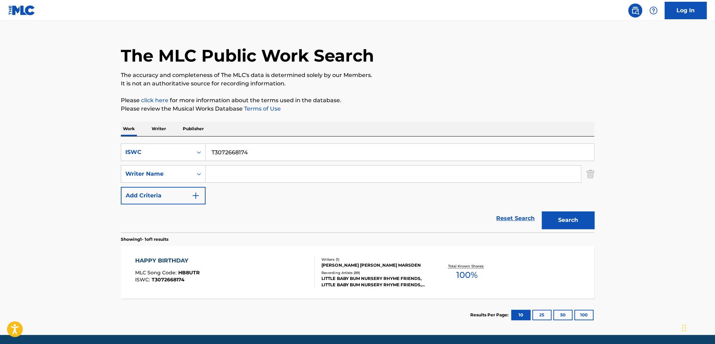
scroll to position [23, 0]
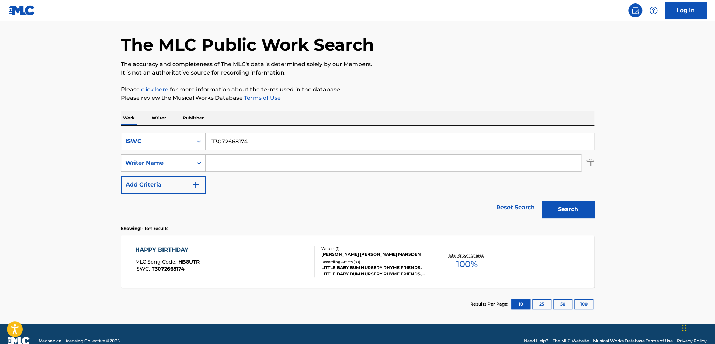
drag, startPoint x: 265, startPoint y: 140, endPoint x: 238, endPoint y: 140, distance: 26.6
click at [265, 140] on input "T3072668174" at bounding box center [400, 141] width 389 height 17
click at [159, 149] on div "ISWC" at bounding box center [163, 142] width 85 height 18
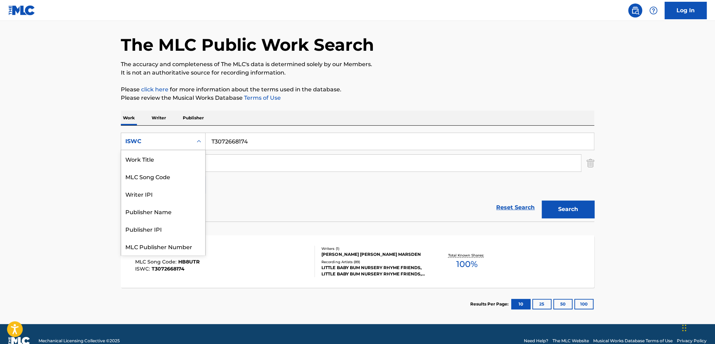
scroll to position [18, 0]
drag, startPoint x: 152, startPoint y: 158, endPoint x: 217, endPoint y: 150, distance: 64.9
click at [154, 158] on div "MLC Song Code" at bounding box center [163, 159] width 84 height 18
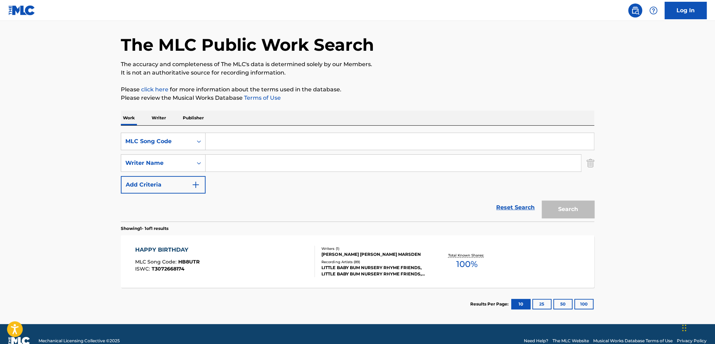
click at [230, 144] on input "Search Form" at bounding box center [400, 141] width 389 height 17
paste input "JC537N"
click at [542, 201] on button "Search" at bounding box center [568, 210] width 53 height 18
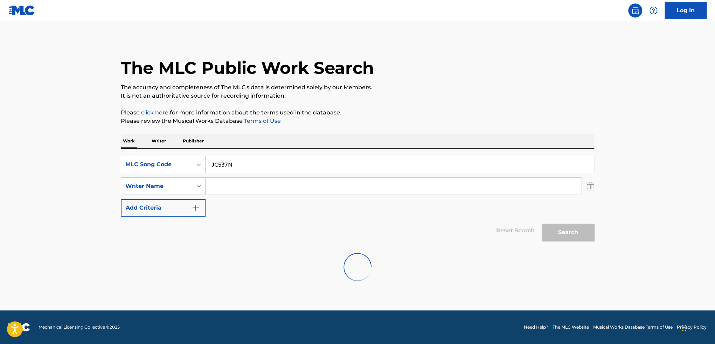
scroll to position [0, 0]
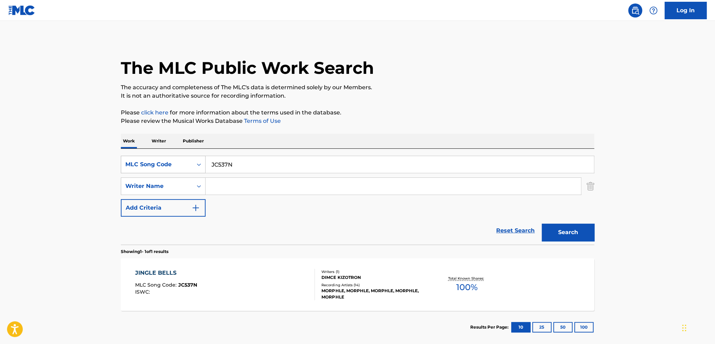
drag, startPoint x: 254, startPoint y: 163, endPoint x: 149, endPoint y: 163, distance: 105.1
click at [167, 163] on div "SearchWithCriteriaed5871d2-19bf-4675-909b-5d401386c7a3 MLC Song Code JC537N" at bounding box center [358, 165] width 474 height 18
paste input "MB5T23"
click at [542, 224] on button "Search" at bounding box center [568, 233] width 53 height 18
drag, startPoint x: 252, startPoint y: 162, endPoint x: 181, endPoint y: 157, distance: 71.0
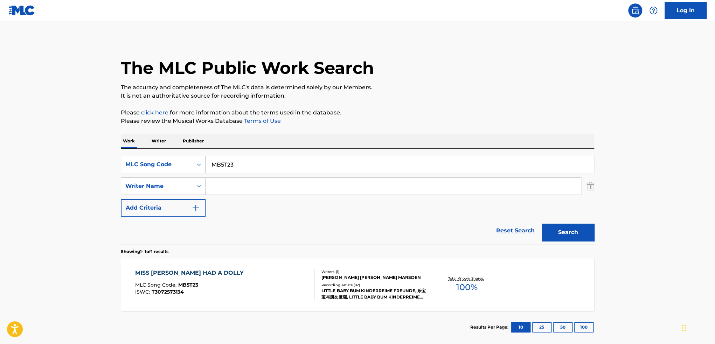
click at [190, 156] on div "SearchWithCriteriaed5871d2-19bf-4675-909b-5d401386c7a3 MLC Song Code MB5T23" at bounding box center [358, 165] width 474 height 18
paste input "CA6TUI"
click at [542, 224] on button "Search" at bounding box center [568, 233] width 53 height 18
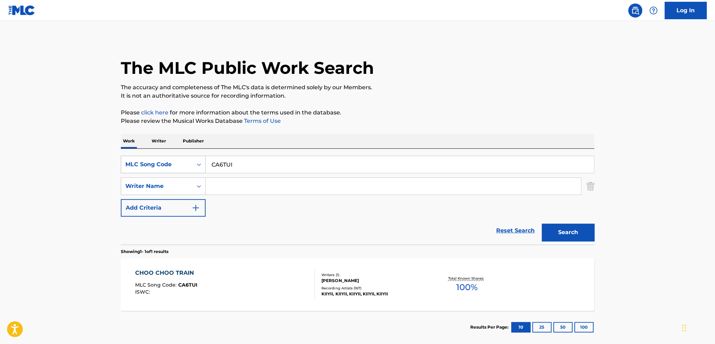
drag, startPoint x: 250, startPoint y: 166, endPoint x: 157, endPoint y: 167, distance: 92.5
click at [157, 166] on div "SearchWithCriteriaed5871d2-19bf-4675-909b-5d401386c7a3 MLC Song Code CA6TUI" at bounding box center [358, 165] width 474 height 18
paste input "PF5JGH"
type input "PF5JGH"
click at [542, 224] on button "Search" at bounding box center [568, 233] width 53 height 18
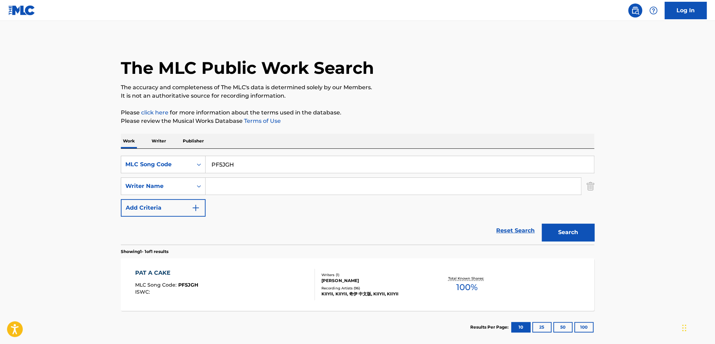
click at [360, 280] on div "[PERSON_NAME]" at bounding box center [375, 281] width 106 height 6
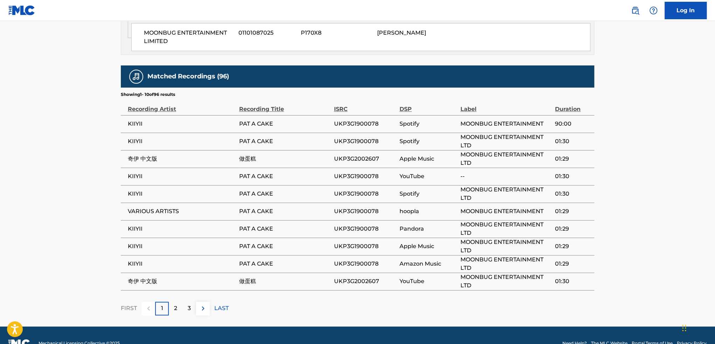
scroll to position [544, 0]
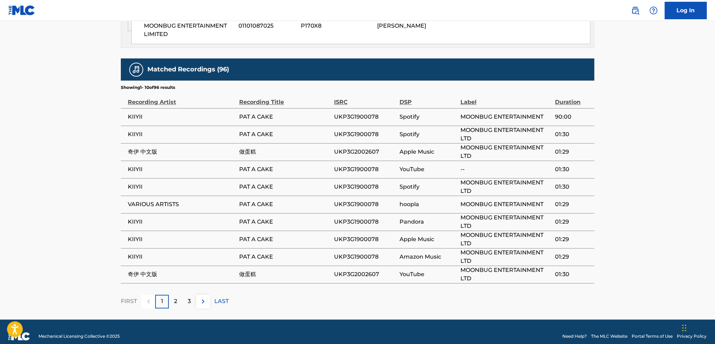
click at [172, 295] on div "2" at bounding box center [176, 302] width 14 height 14
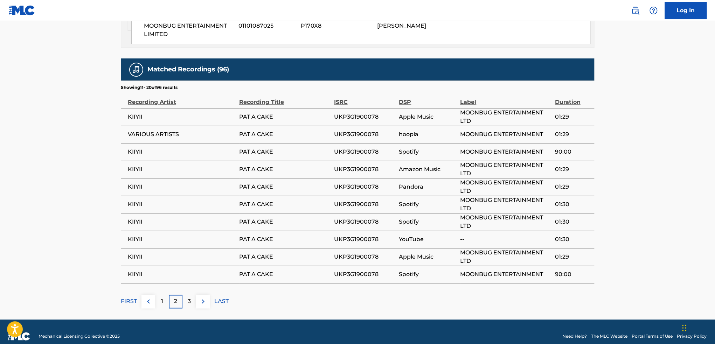
click at [186, 295] on div "3" at bounding box center [190, 302] width 14 height 14
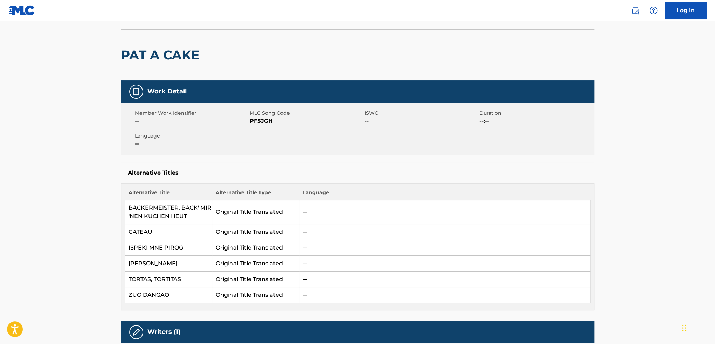
scroll to position [0, 0]
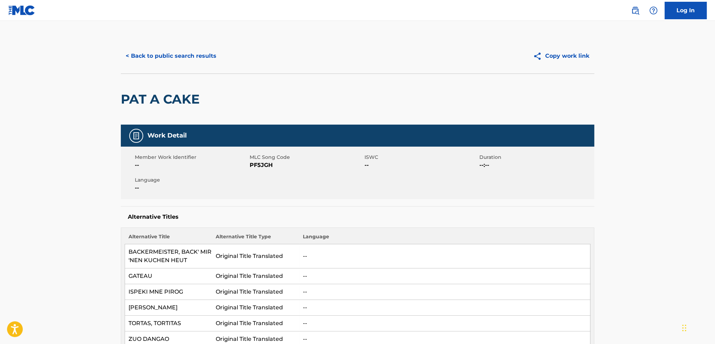
click at [144, 56] on button "< Back to public search results" at bounding box center [171, 56] width 101 height 18
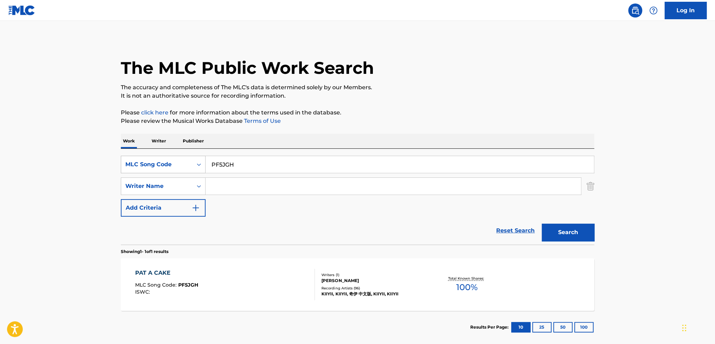
click at [157, 166] on div "SearchWithCriteriaed5871d2-19bf-4675-909b-5d401386c7a3 MLC Song Code PF5JGH" at bounding box center [358, 165] width 474 height 18
paste input "TE2FJG"
click at [542, 224] on button "Search" at bounding box center [568, 233] width 53 height 18
drag, startPoint x: 245, startPoint y: 165, endPoint x: 170, endPoint y: 159, distance: 75.9
click at [166, 158] on div "SearchWithCriteriaed5871d2-19bf-4675-909b-5d401386c7a3 MLC Song Code TE2FJG" at bounding box center [358, 165] width 474 height 18
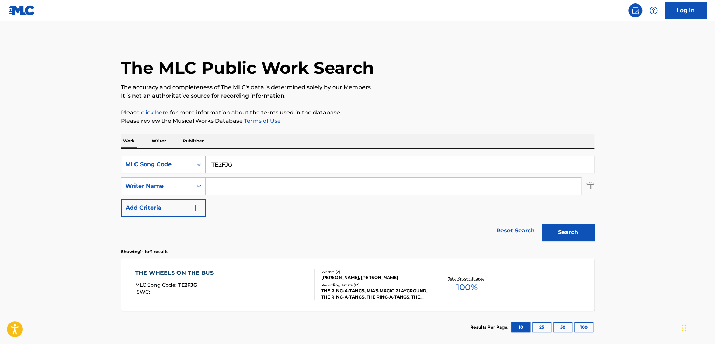
paste input "F00LL"
type input "TF00LL"
click at [542, 224] on button "Search" at bounding box center [568, 233] width 53 height 18
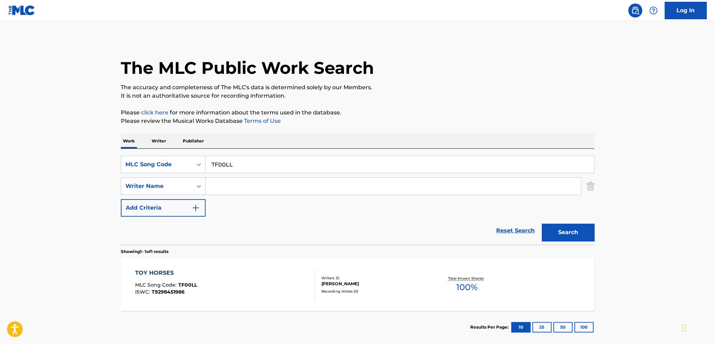
click at [223, 283] on div "TOY HORSES MLC Song Code : TF00LL ISWC : T9298451986" at bounding box center [225, 285] width 180 height 32
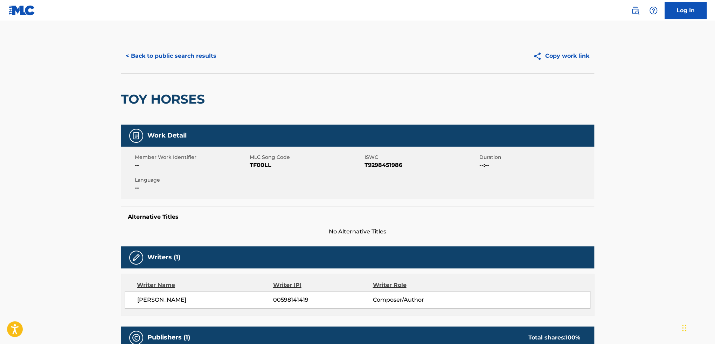
click at [153, 51] on button "< Back to public search results" at bounding box center [171, 56] width 101 height 18
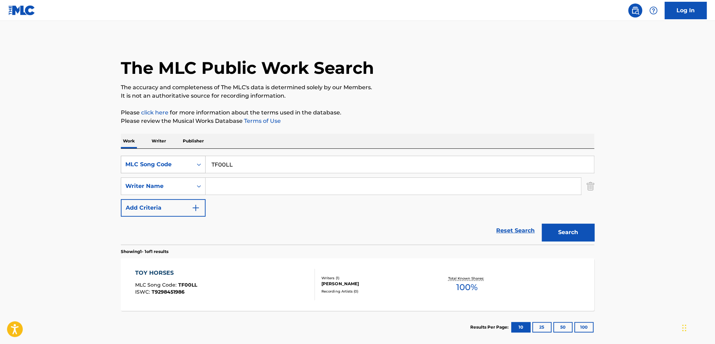
drag, startPoint x: 276, startPoint y: 169, endPoint x: 175, endPoint y: 169, distance: 100.9
click at [176, 169] on div "SearchWithCriteriaed5871d2-19bf-4675-909b-5d401386c7a3 MLC Song Code TF00LL" at bounding box center [358, 165] width 474 height 18
paste input "DA7X1E"
type input "DA7X1E"
click at [542, 224] on button "Search" at bounding box center [568, 233] width 53 height 18
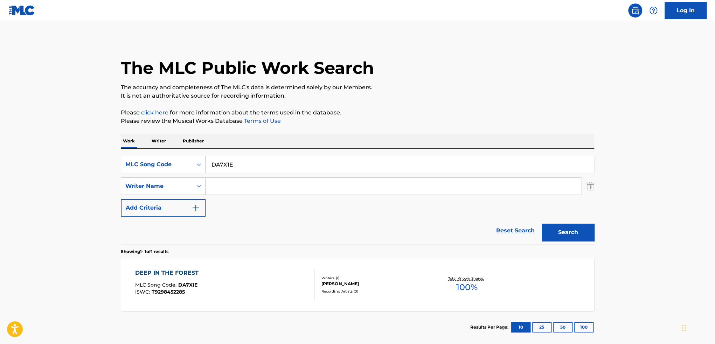
scroll to position [36, 0]
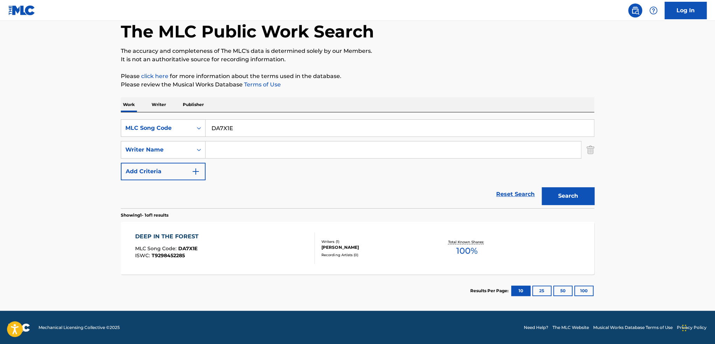
click at [244, 238] on div "DEEP IN THE FOREST MLC Song Code : DA7X1E ISWC : T9298452285" at bounding box center [225, 249] width 180 height 32
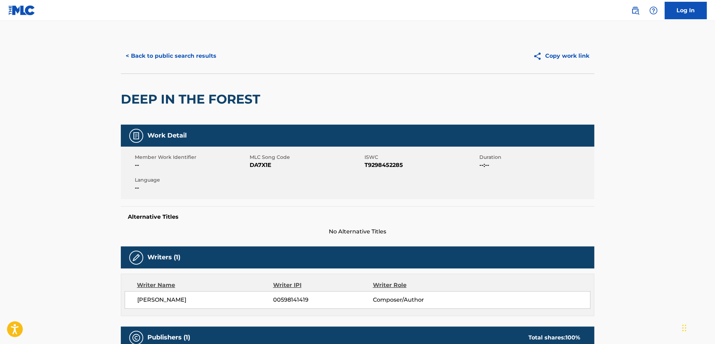
click at [185, 51] on button "< Back to public search results" at bounding box center [171, 56] width 101 height 18
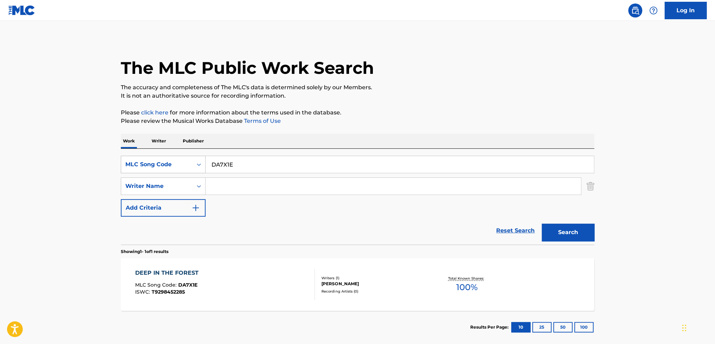
drag, startPoint x: 247, startPoint y: 166, endPoint x: 178, endPoint y: 159, distance: 69.7
click at [181, 159] on div "SearchWithCriteriaed5871d2-19bf-4675-909b-5d401386c7a3 MLC Song Code DA7X1E" at bounding box center [358, 165] width 474 height 18
paste input "CA6877"
click at [542, 224] on button "Search" at bounding box center [568, 233] width 53 height 18
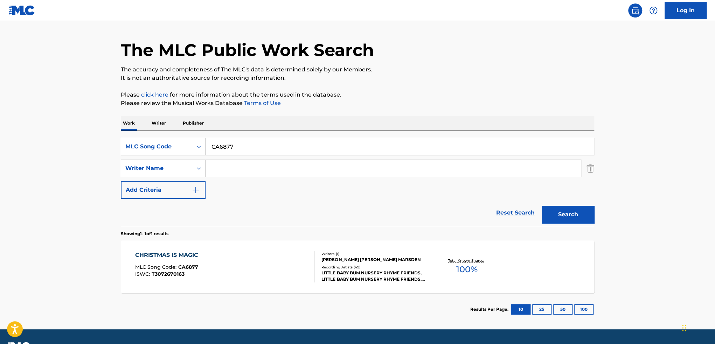
scroll to position [36, 0]
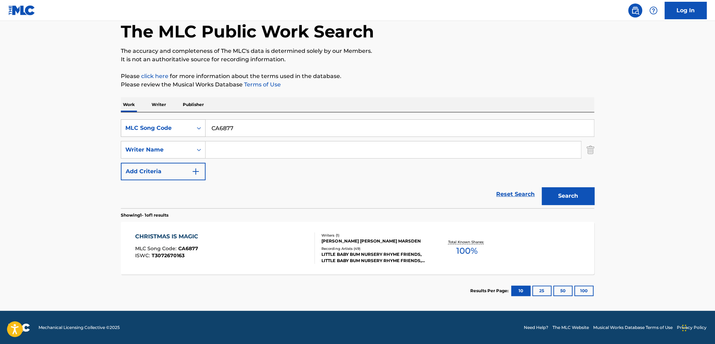
drag, startPoint x: 248, startPoint y: 126, endPoint x: 162, endPoint y: 122, distance: 86.7
click at [156, 124] on div "SearchWithCriteriaed5871d2-19bf-4675-909b-5d401386c7a3 MLC Song Code CA6877" at bounding box center [358, 128] width 474 height 18
paste input "DC33QL"
click at [542, 187] on button "Search" at bounding box center [568, 196] width 53 height 18
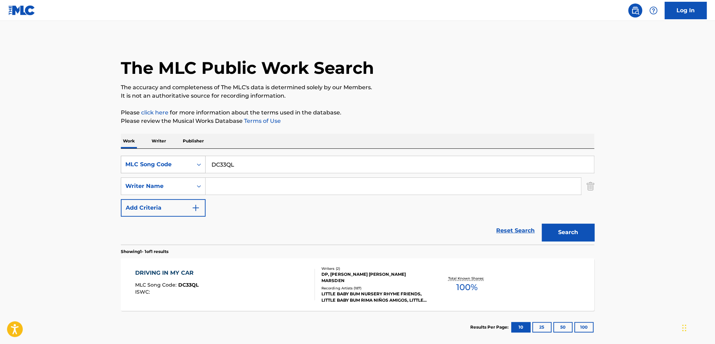
drag, startPoint x: 255, startPoint y: 167, endPoint x: 183, endPoint y: 164, distance: 72.6
click at [183, 164] on div "SearchWithCriteriaed5871d2-19bf-4675-909b-5d401386c7a3 MLC Song Code DC33QL" at bounding box center [358, 165] width 474 height 18
paste input "RB3YBY"
click at [542, 224] on button "Search" at bounding box center [568, 233] width 53 height 18
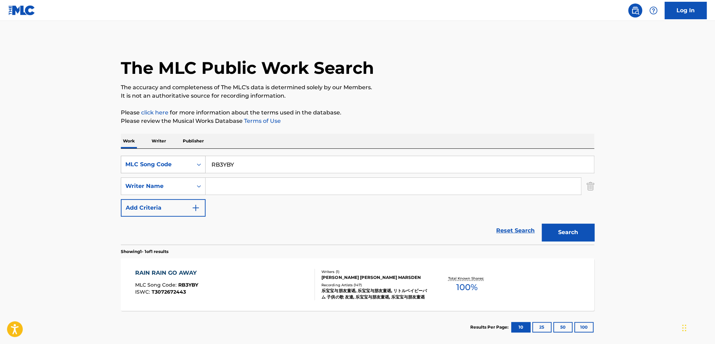
drag, startPoint x: 289, startPoint y: 163, endPoint x: 182, endPoint y: 160, distance: 106.5
click at [175, 162] on div "SearchWithCriteriaed5871d2-19bf-4675-909b-5d401386c7a3 MLC Song Code RB3YBY" at bounding box center [358, 165] width 474 height 18
paste input "JC1XOU"
click at [542, 224] on button "Search" at bounding box center [568, 233] width 53 height 18
drag, startPoint x: 242, startPoint y: 164, endPoint x: 194, endPoint y: 162, distance: 48.8
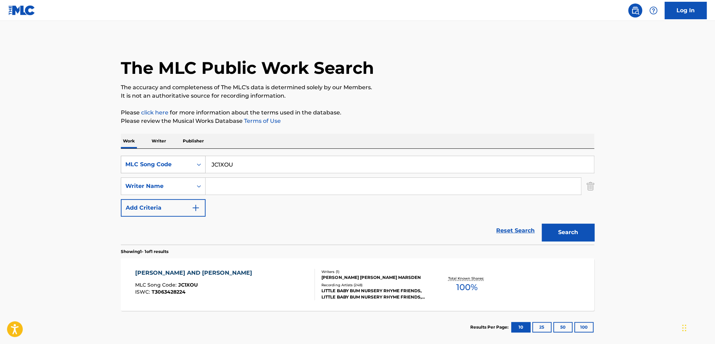
click at [195, 162] on div "SearchWithCriteriaed5871d2-19bf-4675-909b-5d401386c7a3 MLC Song Code JC1XOU" at bounding box center [358, 165] width 474 height 18
paste input "WB1FQA"
click at [542, 224] on button "Search" at bounding box center [568, 233] width 53 height 18
drag, startPoint x: 255, startPoint y: 167, endPoint x: 189, endPoint y: 158, distance: 66.4
click at [189, 158] on div "SearchWithCriteriaed5871d2-19bf-4675-909b-5d401386c7a3 MLC Song Code WB1FQA" at bounding box center [358, 165] width 474 height 18
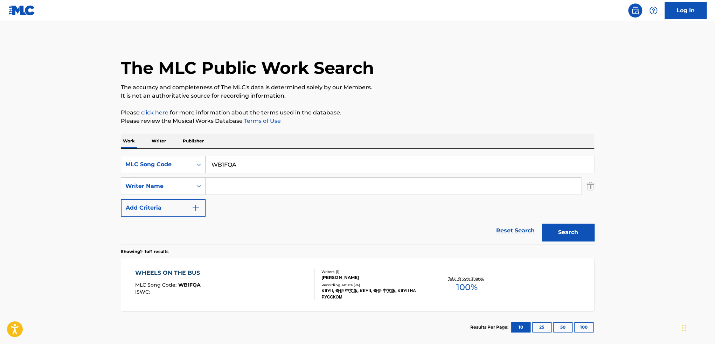
paste input "UV"
click at [542, 224] on button "Search" at bounding box center [568, 233] width 53 height 18
drag, startPoint x: 184, startPoint y: 162, endPoint x: 165, endPoint y: 162, distance: 18.9
click at [165, 162] on div "SearchWithCriteriaed5871d2-19bf-4675-909b-5d401386c7a3 MLC Song Code WB1FUV" at bounding box center [358, 165] width 474 height 18
paste input "09DN"
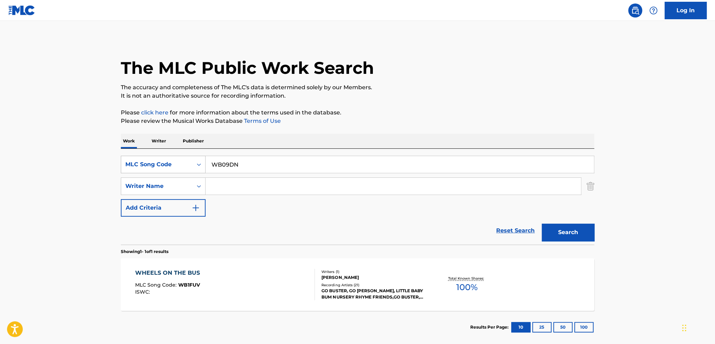
click at [542, 224] on button "Search" at bounding box center [568, 233] width 53 height 18
drag, startPoint x: 261, startPoint y: 165, endPoint x: 179, endPoint y: 155, distance: 82.6
click at [178, 155] on div "SearchWithCriteriaed5871d2-19bf-4675-909b-5d401386c7a3 MLC Song Code WB09DN Sea…" at bounding box center [358, 197] width 474 height 96
paste input "SC7DID"
type input "SC7DID"
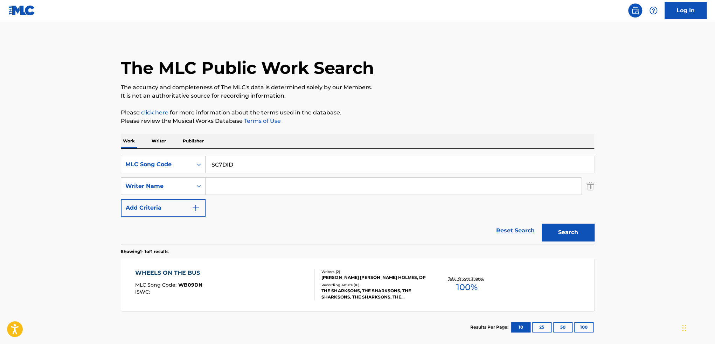
click at [542, 224] on button "Search" at bounding box center [568, 233] width 53 height 18
click at [244, 273] on div "[MEDICAL_DATA] NO. 8 (PATHETIQUE), OP. 13, 2ND MOVEMENT" at bounding box center [222, 276] width 174 height 17
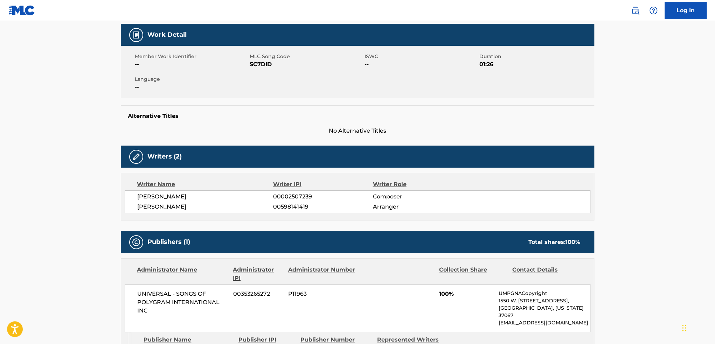
scroll to position [140, 0]
